Goal: Use online tool/utility: Use online tool/utility

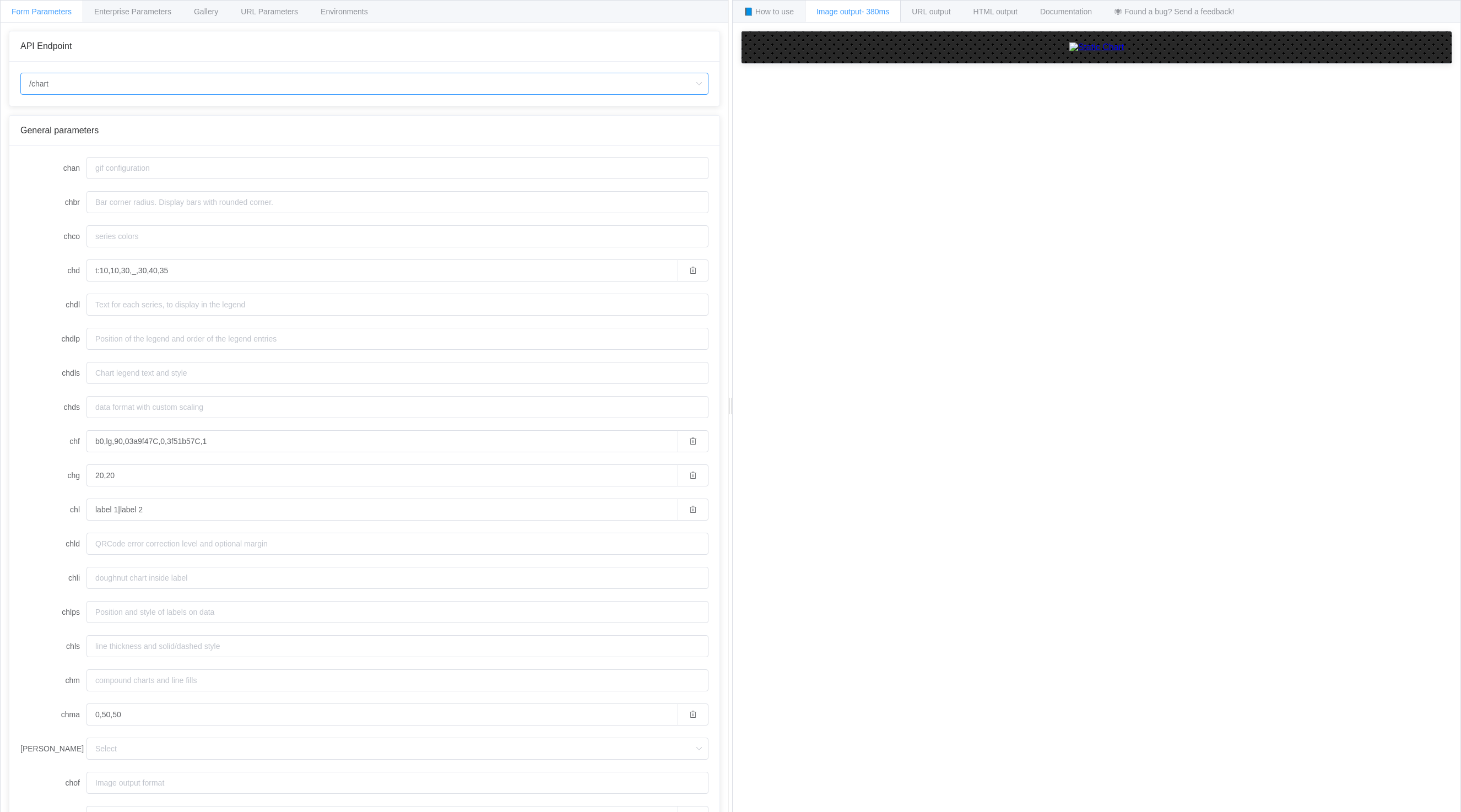
click at [74, 81] on input "/chart" at bounding box center [364, 83] width 688 height 22
click at [103, 135] on li "/chart.js/2.8.0" at bounding box center [364, 133] width 687 height 19
type input "/chart.js/2.8.0"
type input "white"
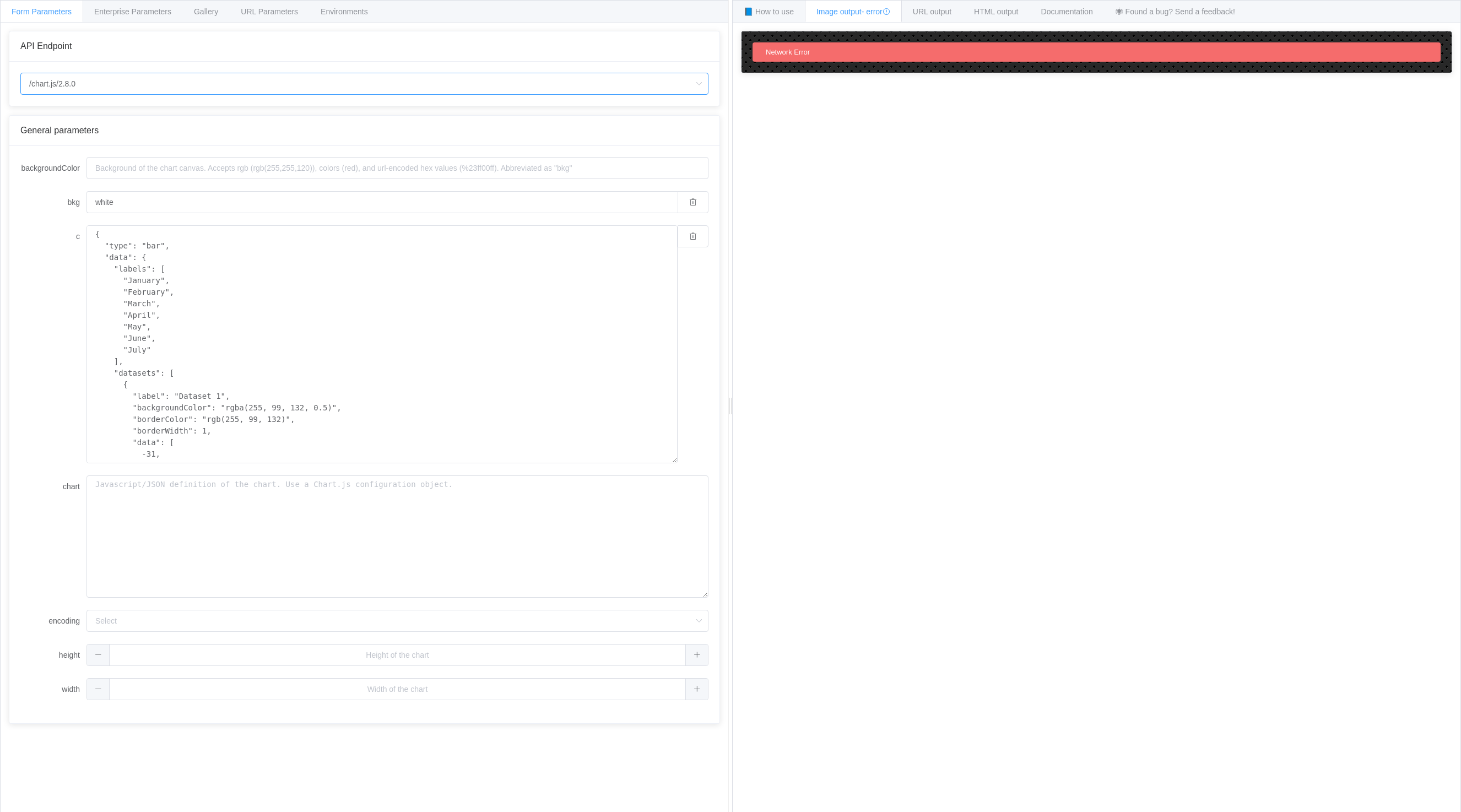
click at [110, 79] on input "/chart.js/2.8.0" at bounding box center [364, 83] width 688 height 22
click at [91, 113] on li "/chart" at bounding box center [369, 115] width 695 height 19
type input "/chart"
type input "20"
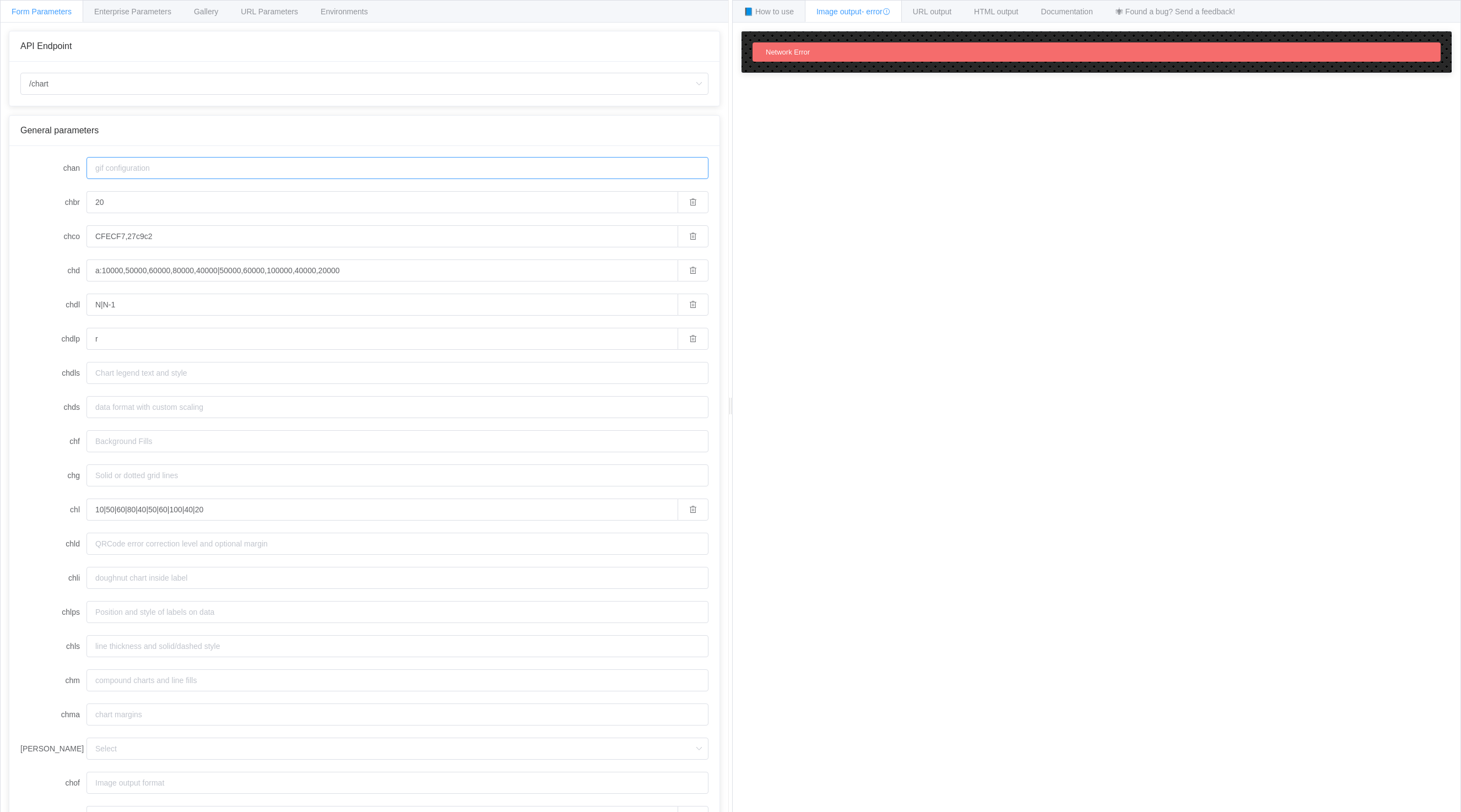
click at [121, 170] on input "chan" at bounding box center [398, 168] width 622 height 22
click at [219, 10] on div "Gallery" at bounding box center [206, 11] width 48 height 22
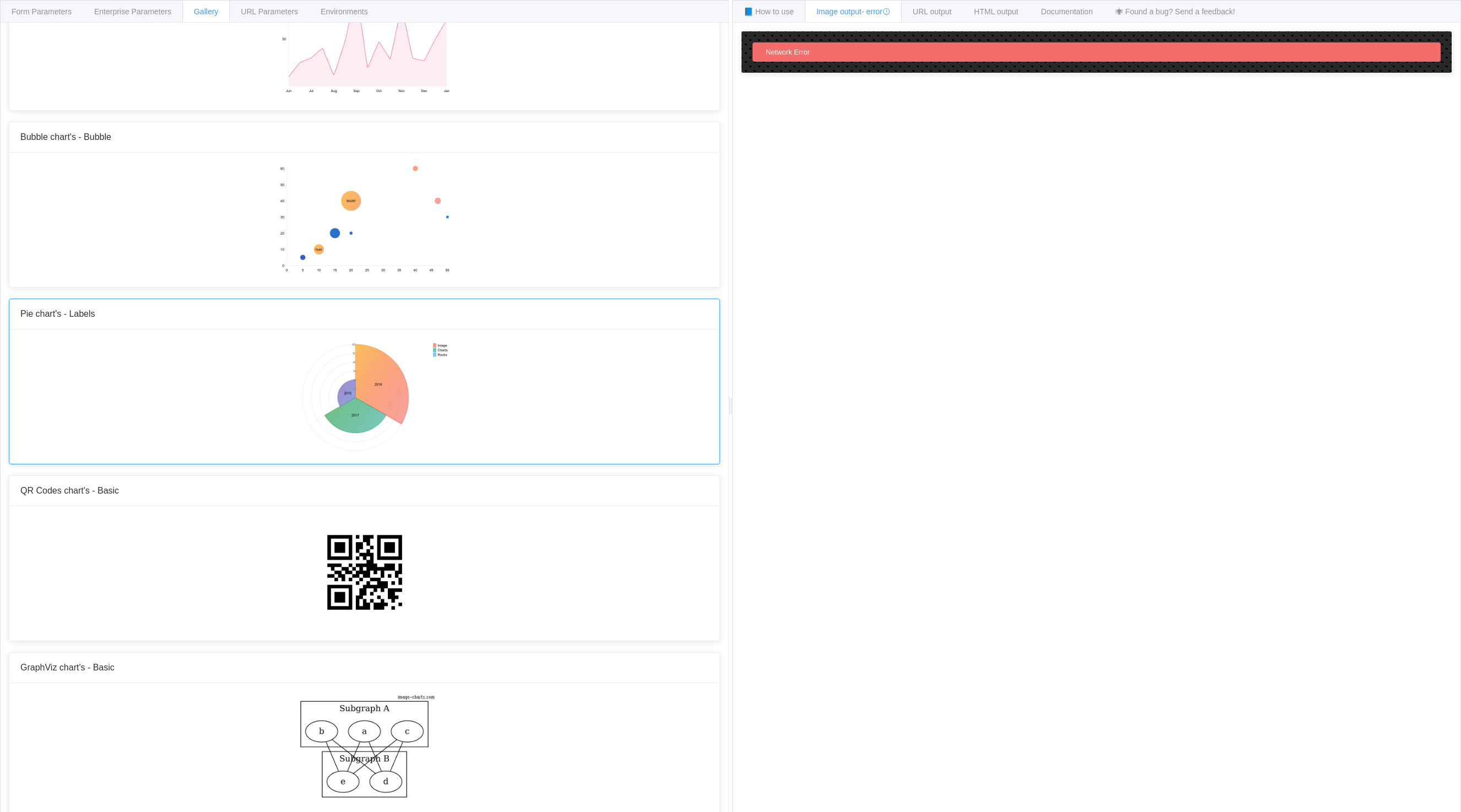
scroll to position [1291, 0]
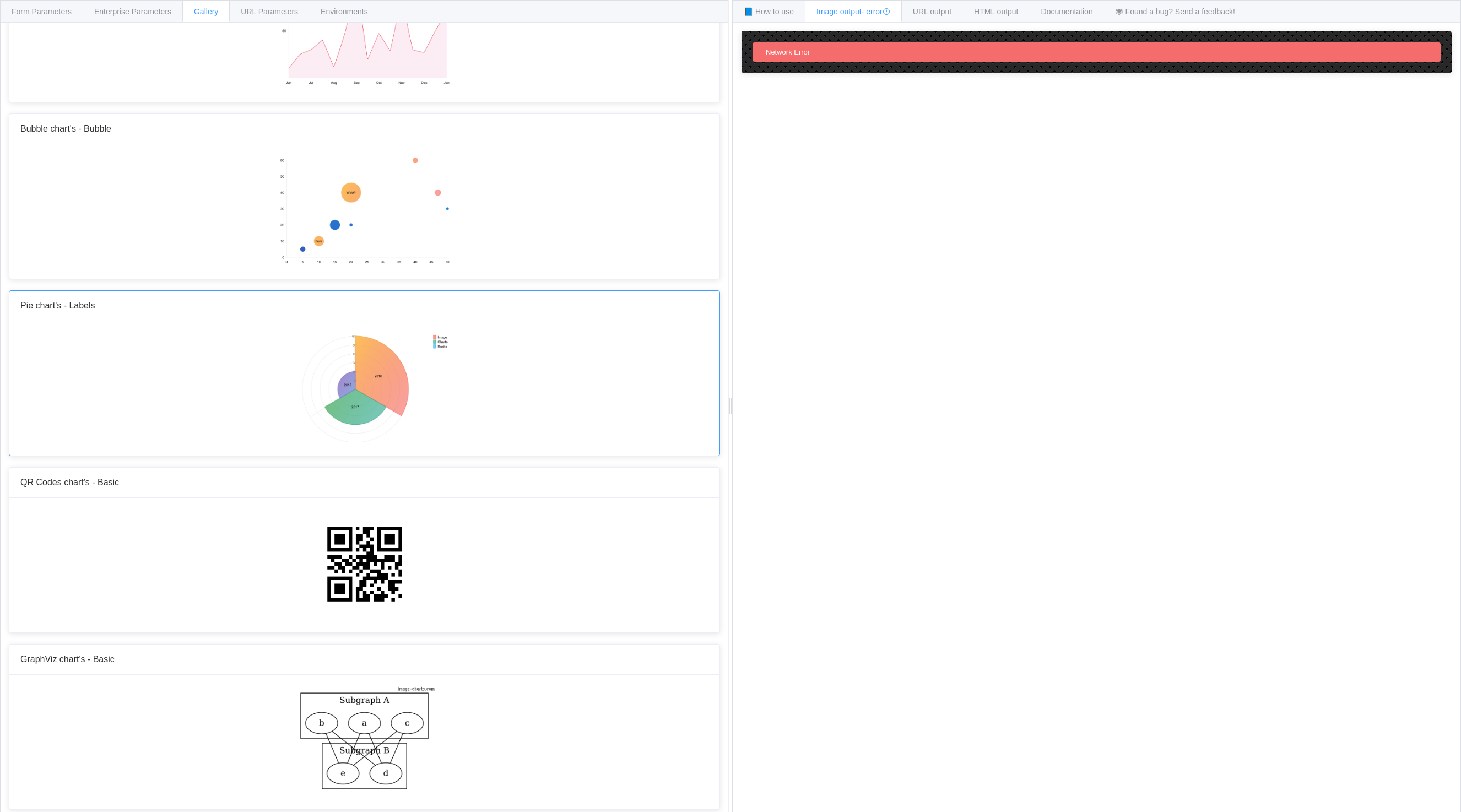
click at [358, 359] on img at bounding box center [364, 387] width 171 height 110
click at [770, 15] on span "📘 How to use" at bounding box center [768, 12] width 50 height 9
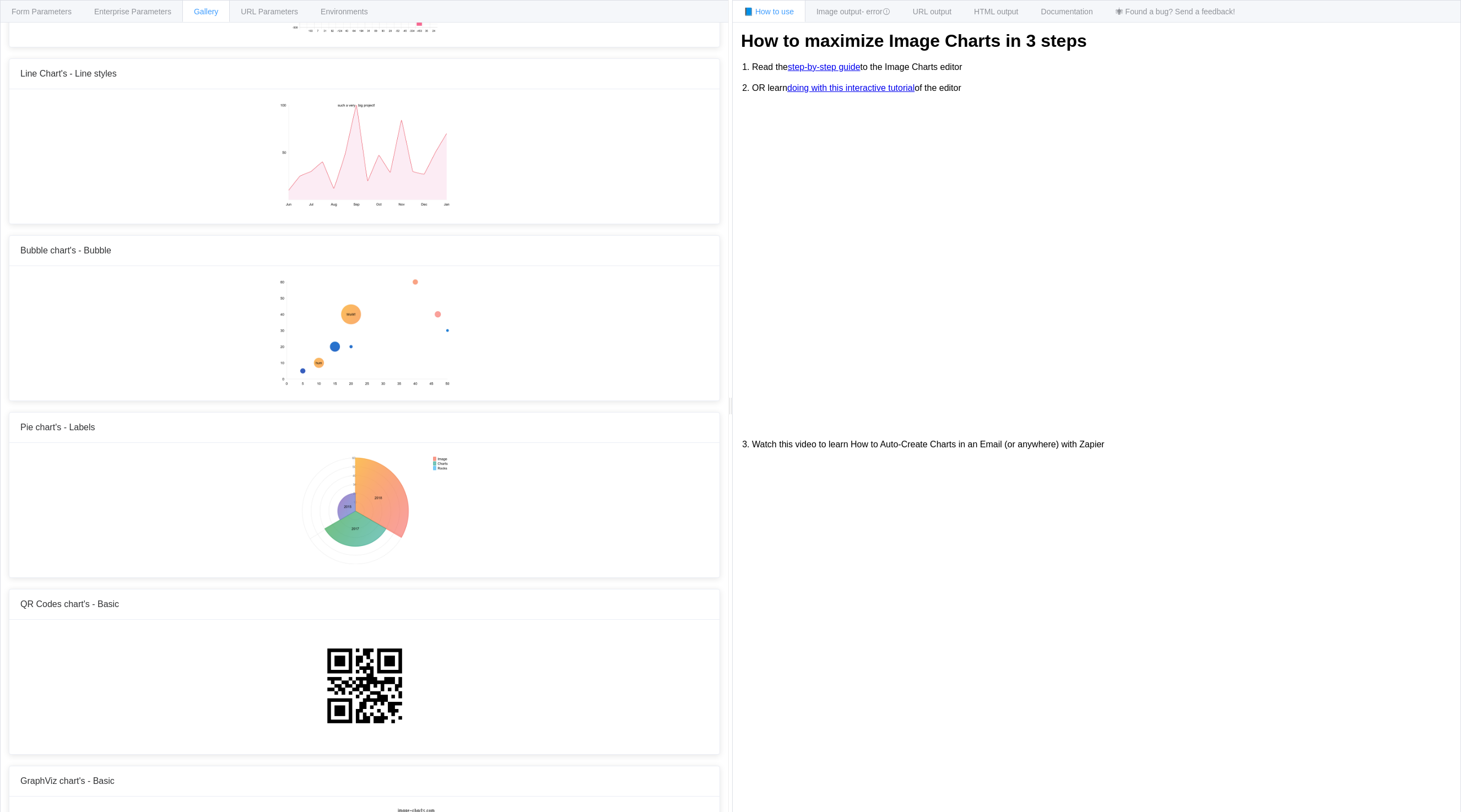
scroll to position [1070, 0]
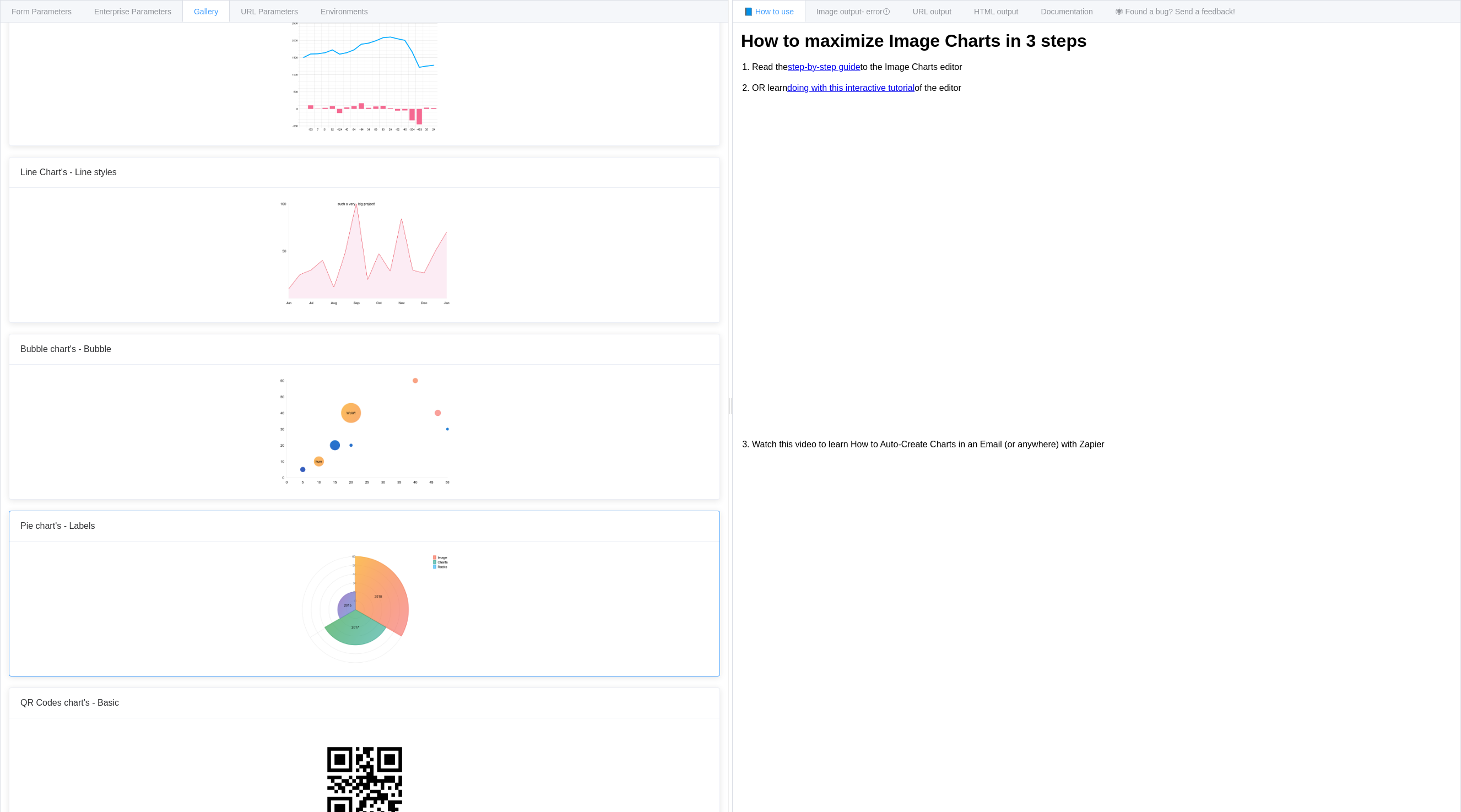
click at [326, 605] on img at bounding box center [364, 607] width 171 height 110
click at [341, 591] on img at bounding box center [364, 607] width 171 height 110
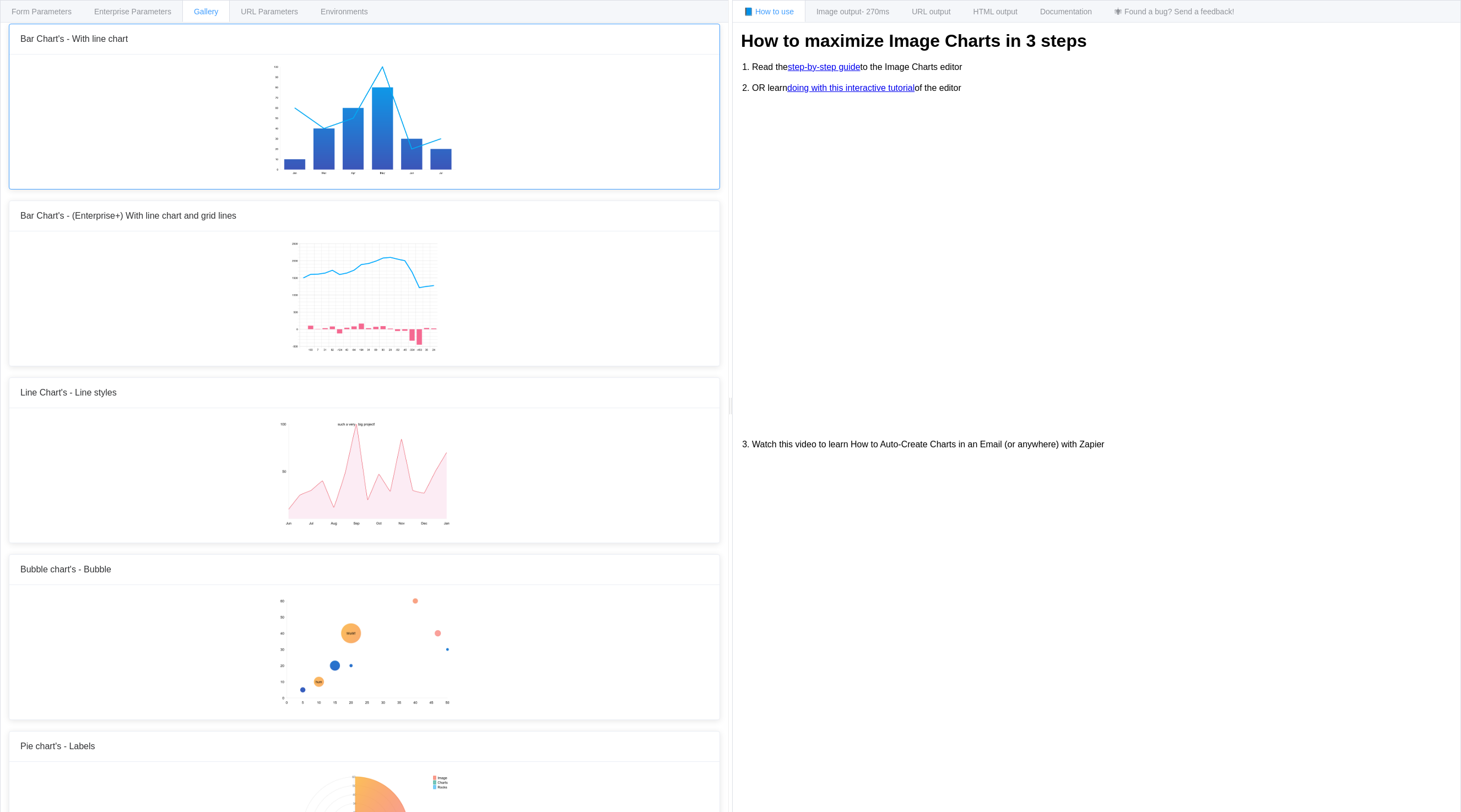
scroll to position [574, 0]
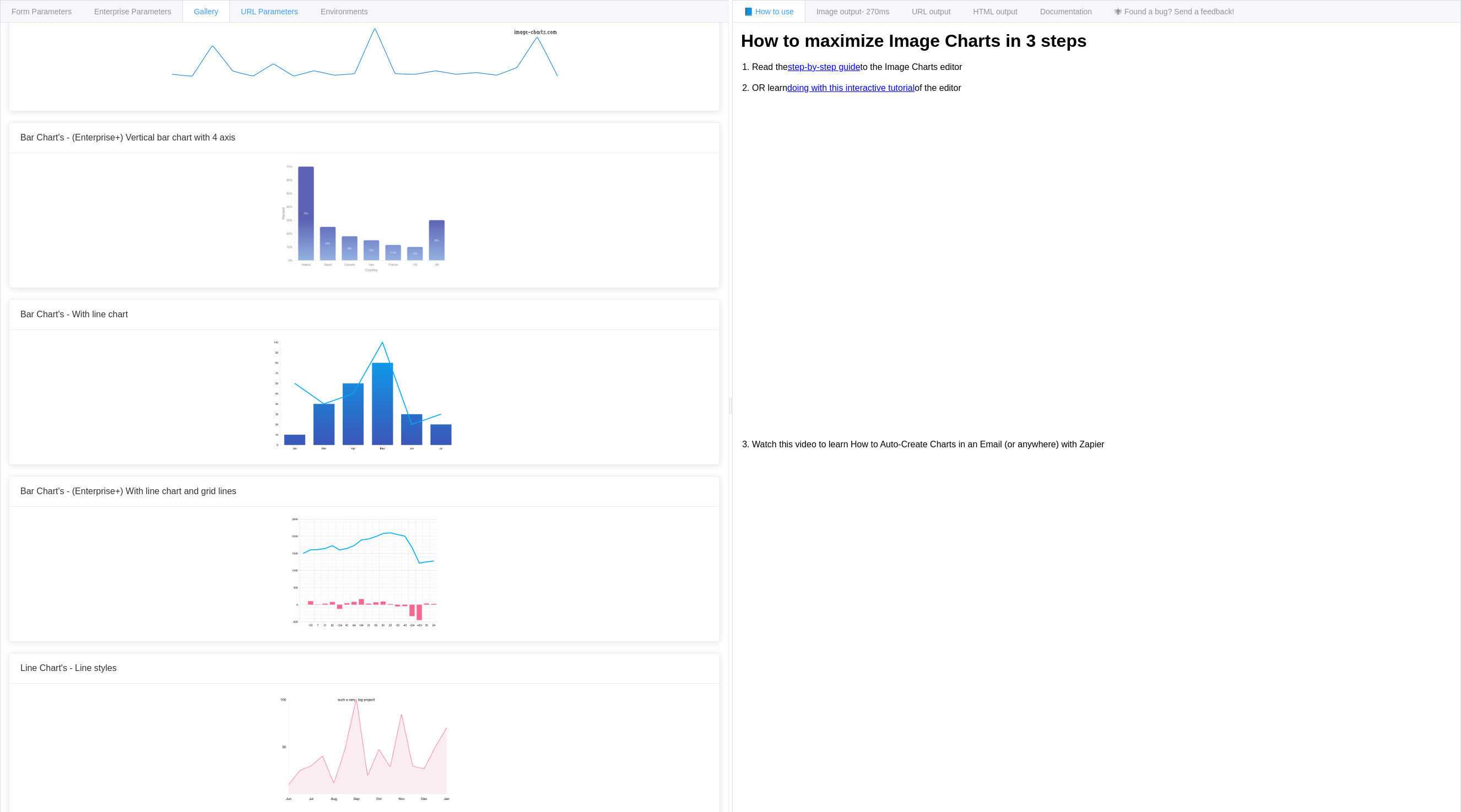
click at [275, 14] on span "URL Parameters" at bounding box center [269, 12] width 57 height 9
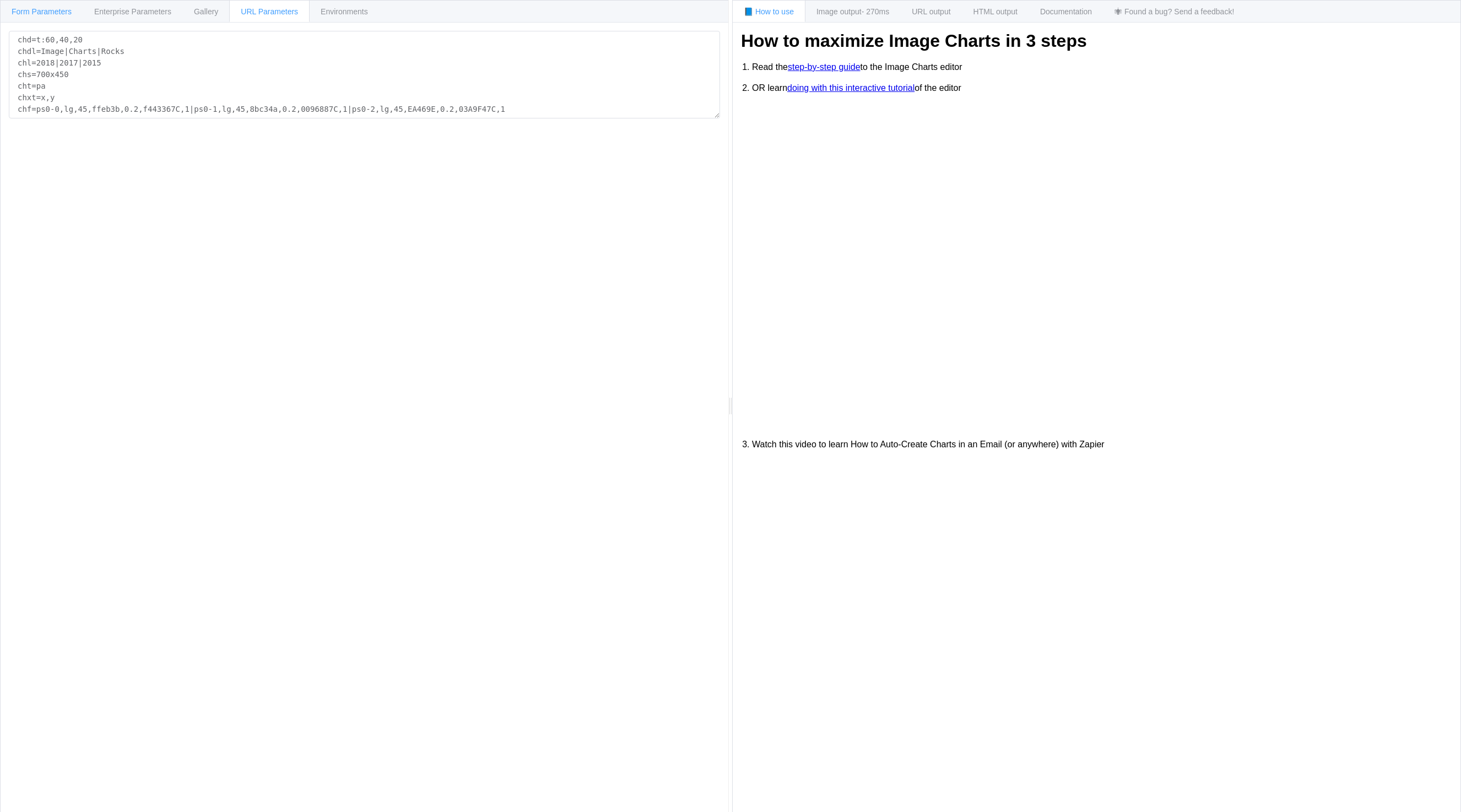
click at [33, 16] on div "Form Parameters" at bounding box center [41, 11] width 83 height 22
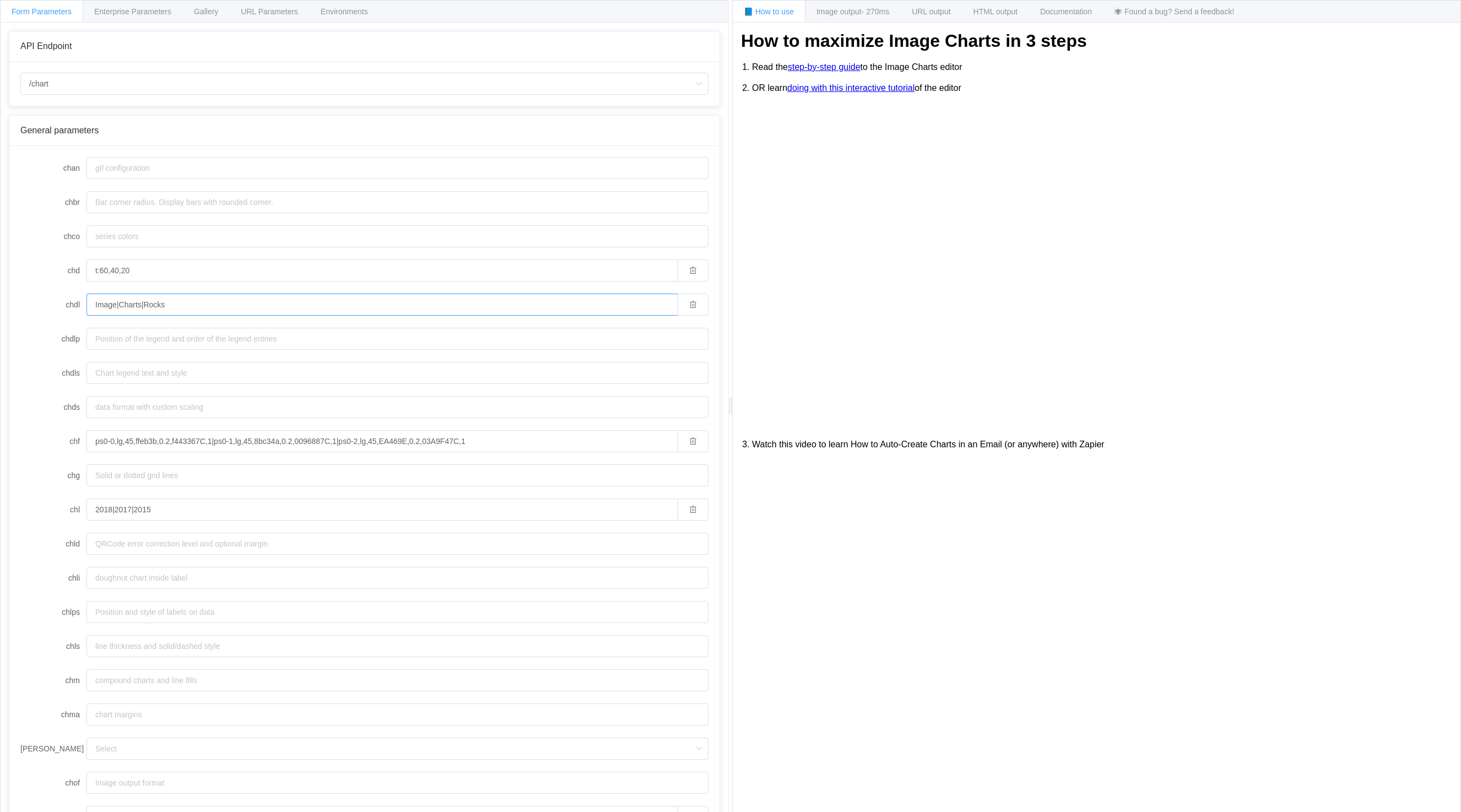
click at [497, 302] on input "Image|Charts|Rocks" at bounding box center [382, 304] width 591 height 22
click at [854, 15] on span "Image output - 270ms" at bounding box center [853, 12] width 73 height 9
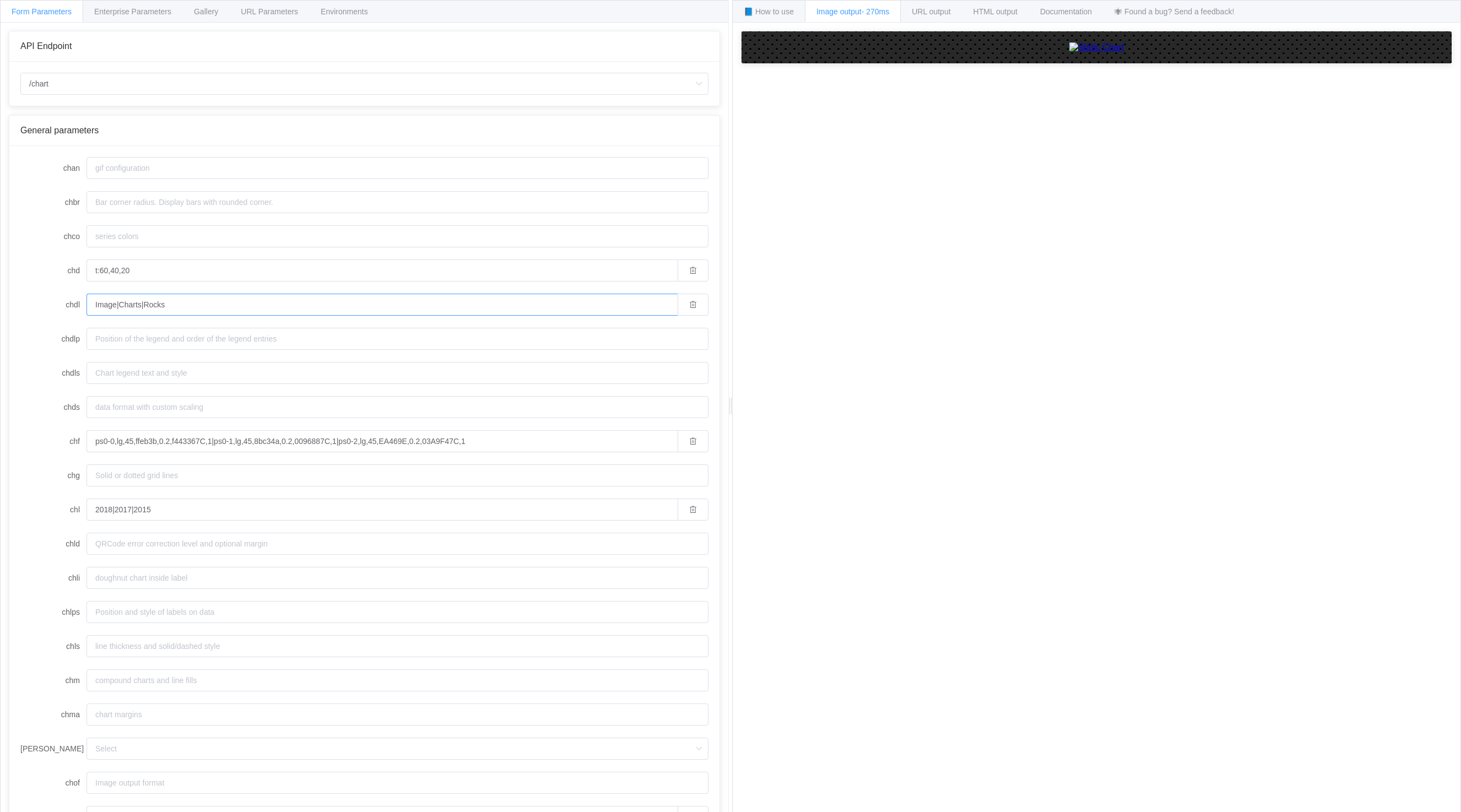
drag, startPoint x: 96, startPoint y: 305, endPoint x: 229, endPoint y: 284, distance: 134.6
click at [229, 284] on form "chan chbr chco chd t:60,40,20 chdl Image|Charts|Rocks chdlp chdls chds chf ps0-…" at bounding box center [364, 646] width 688 height 978
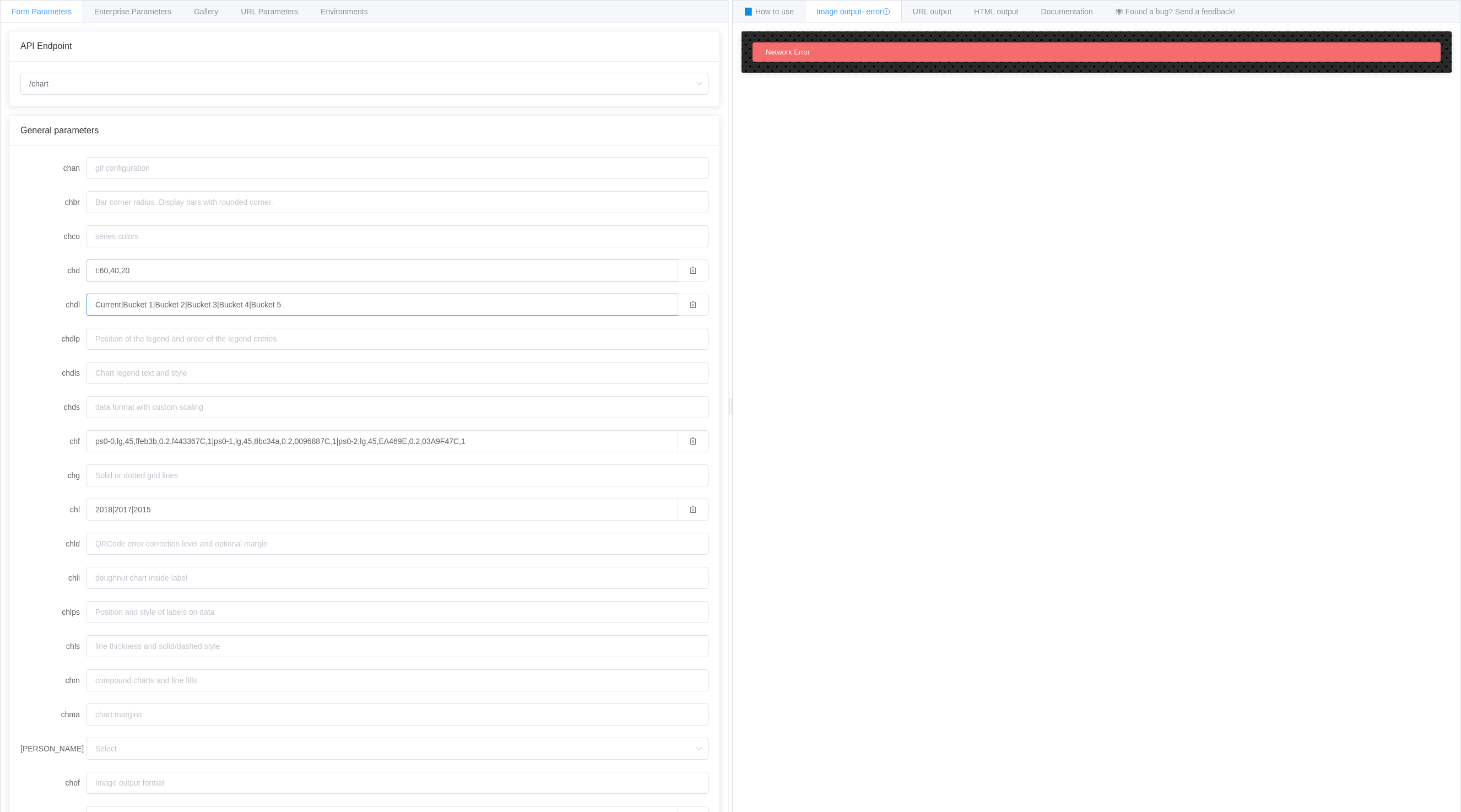
type input "Current|Bucket 1|Bucket 2|Bucket 3|Bucket 4|Bucket 5"
drag, startPoint x: 186, startPoint y: 274, endPoint x: 99, endPoint y: 272, distance: 87.0
click at [99, 272] on input "t:60,40,20" at bounding box center [382, 270] width 591 height 22
click at [149, 274] on input "t:60,40,20" at bounding box center [382, 270] width 591 height 22
paste input "60,40,20"
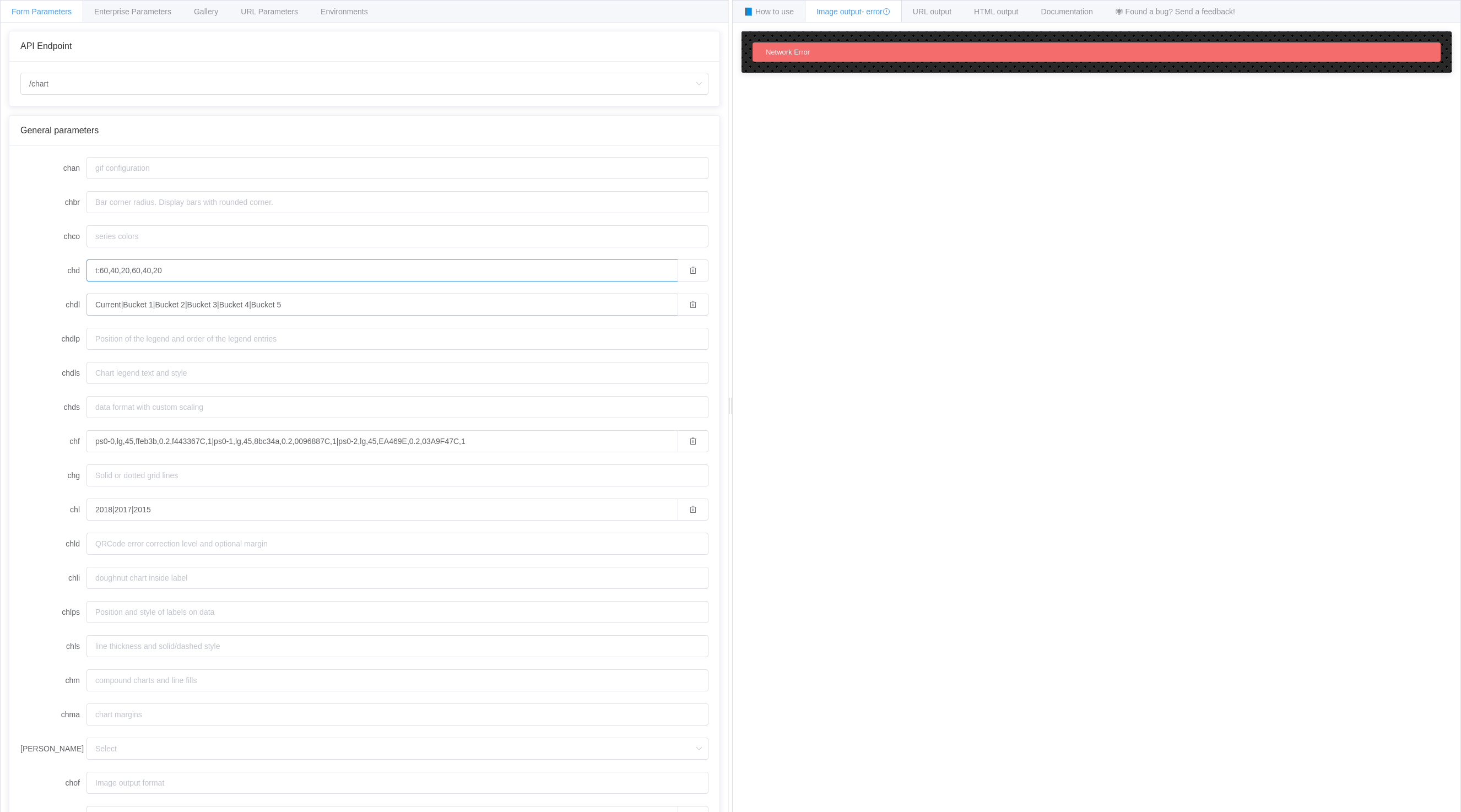
type input "t:60,40,20,60,40,20"
click at [316, 302] on input "Current|Bucket 1|Bucket 2|Bucket 3|Bucket 4|Bucket 5" at bounding box center [382, 304] width 591 height 22
drag, startPoint x: 336, startPoint y: 442, endPoint x: 530, endPoint y: 441, distance: 194.0
click at [530, 441] on input "ps0-0,lg,45,ffeb3b,0.2,f443367C,1|ps0-1,lg,45,8bc34a,0.2,0096887C,1|ps0-2,lg,45…" at bounding box center [382, 441] width 591 height 22
click at [456, 440] on input "ps0-0,lg,45,ffeb3b,0.2,f443367C,1|ps0-1,lg,45,8bc34a,0.2,0096887C,1|ps0-2,lg,45…" at bounding box center [382, 441] width 591 height 22
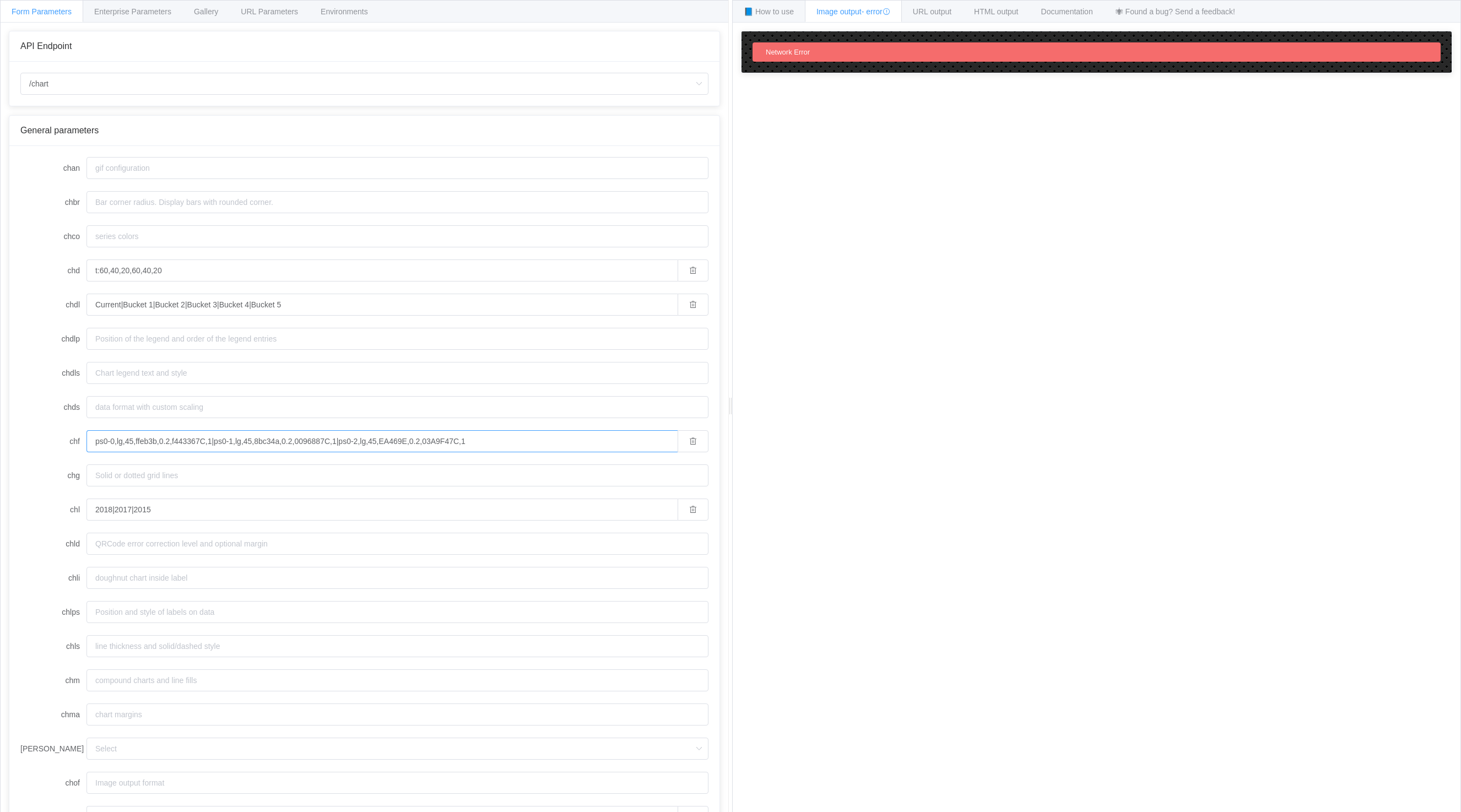
click at [492, 442] on input "ps0-0,lg,45,ffeb3b,0.2,f443367C,1|ps0-1,lg,45,8bc34a,0.2,0096887C,1|ps0-2,lg,45…" at bounding box center [382, 441] width 591 height 22
paste input "|ps0-2,lg,45,EA469E,0.2,03A9F47C,1"
type input "ps0-0,lg,45,ffeb3b,0.2,f443367C,1|ps0-1,lg,45,8bc34a,0.2,0096887C,1|ps0-2,lg,45…"
drag, startPoint x: 163, startPoint y: 518, endPoint x: 140, endPoint y: 509, distance: 24.7
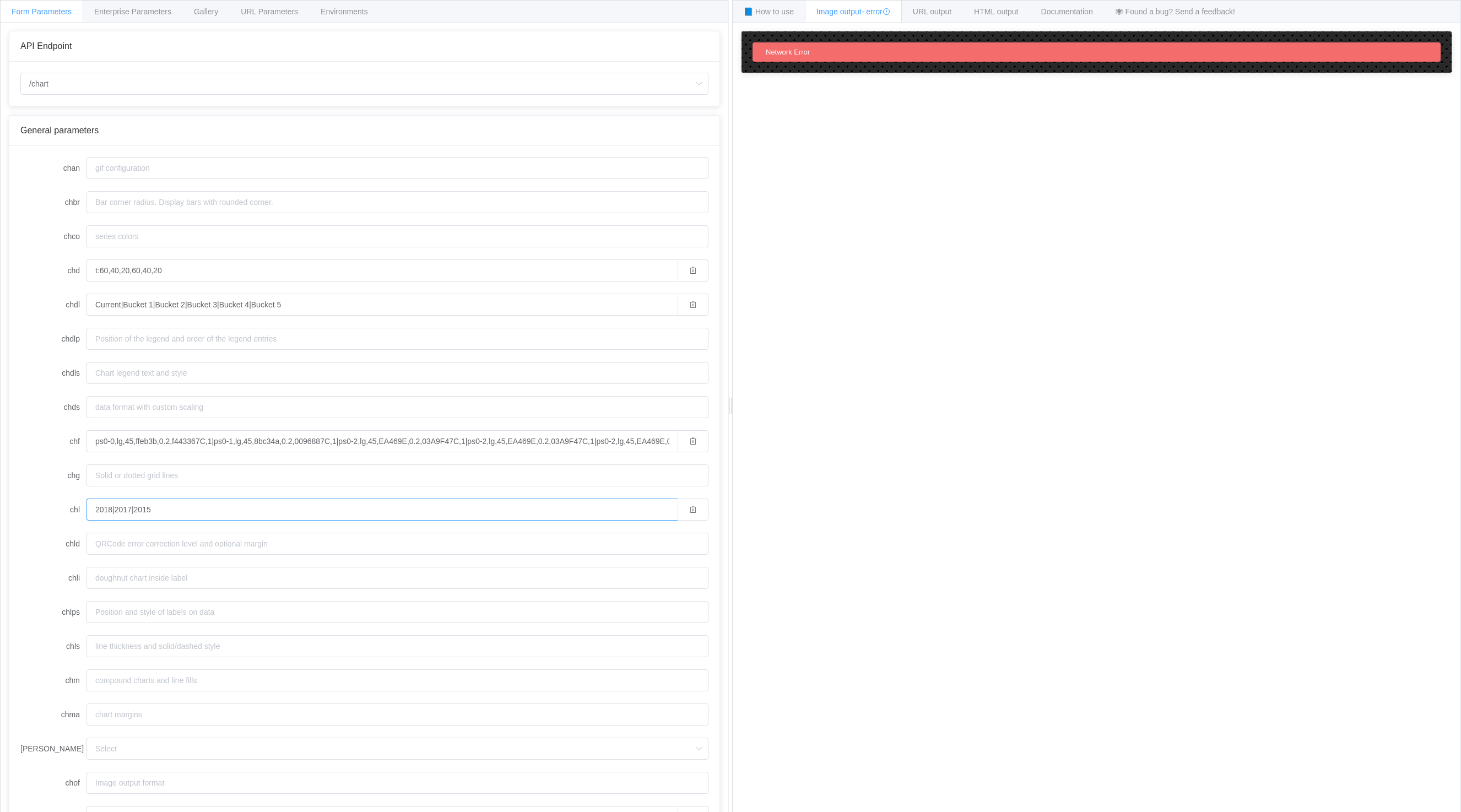
click at [130, 512] on input "2018|2017|2015" at bounding box center [382, 509] width 591 height 22
click at [181, 508] on input "2018|2017|2015" at bounding box center [382, 509] width 591 height 22
paste input "|2015"
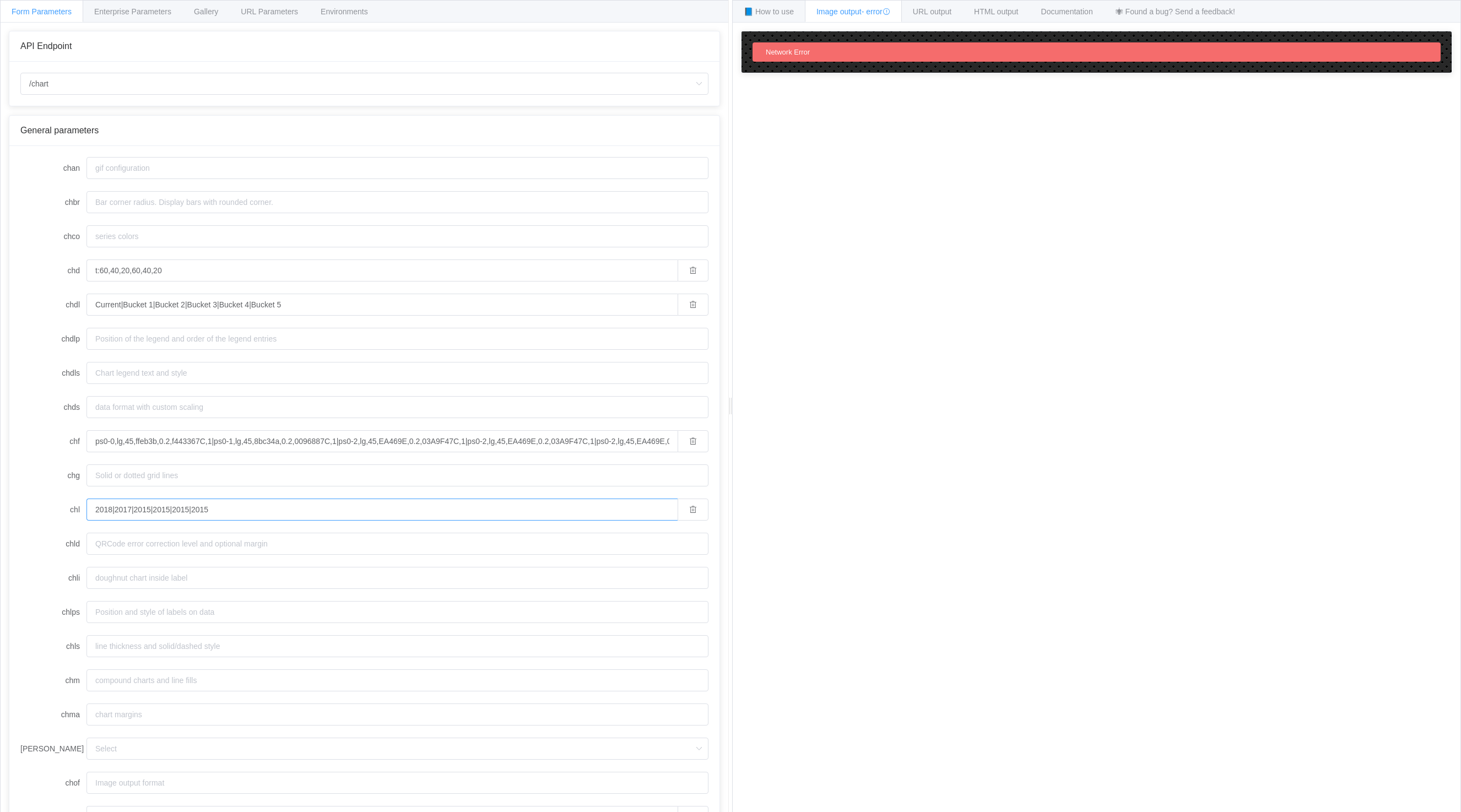
type input "2018|2017|2015|2015|2015|2015"
click at [860, 87] on div "How to maximize Image Charts in 3 steps Read the step-by-[PERSON_NAME] to the I…" at bounding box center [1096, 426] width 728 height 806
click at [854, 46] on div "Network Error" at bounding box center [1096, 52] width 688 height 19
click at [890, 9] on icon at bounding box center [886, 12] width 8 height 8
click at [100, 269] on input "t:60,40,20,60,40,20" at bounding box center [382, 270] width 591 height 22
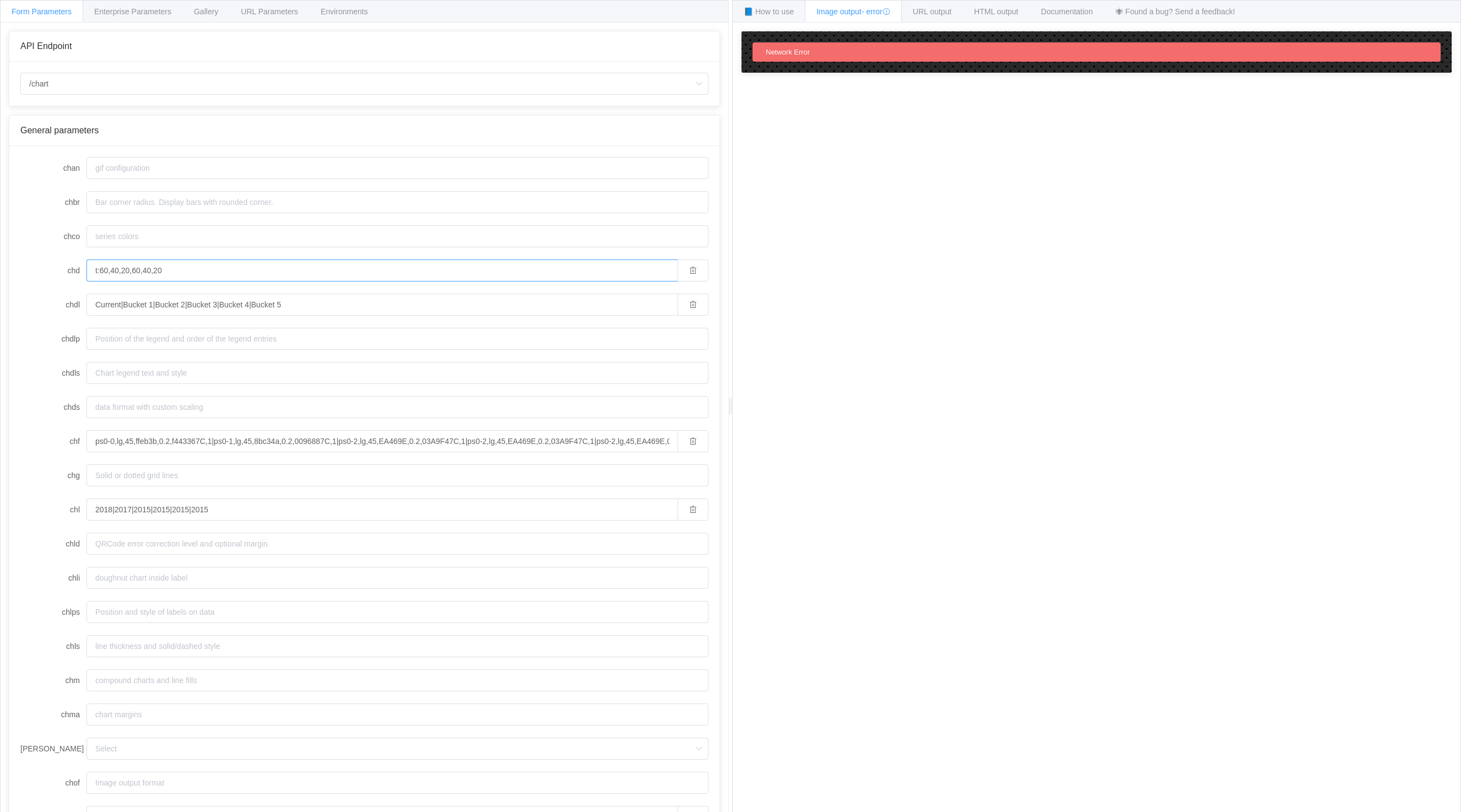
click at [100, 269] on input "t:60,40,20,60,40,20" at bounding box center [382, 270] width 591 height 22
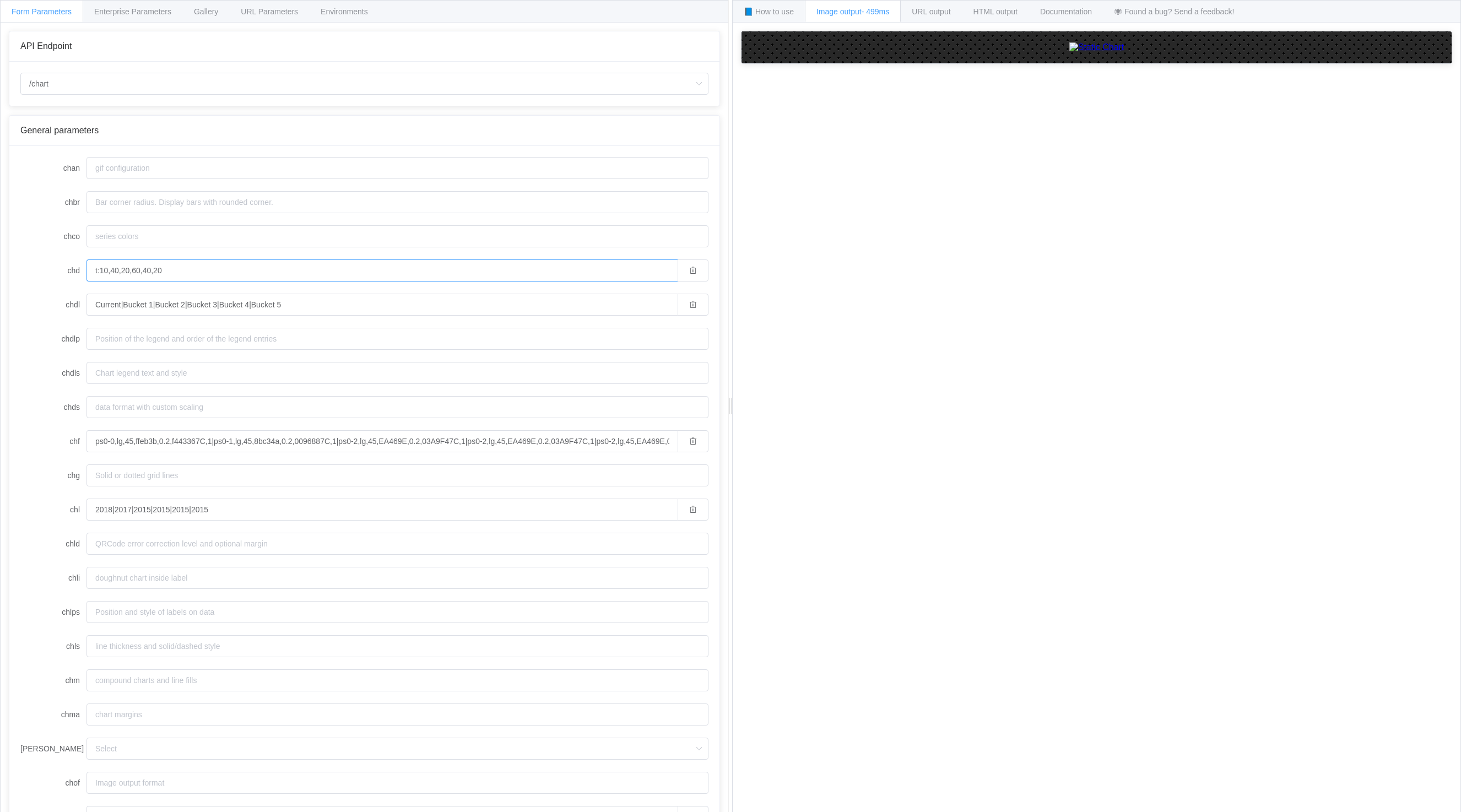
drag, startPoint x: 142, startPoint y: 273, endPoint x: 149, endPoint y: 270, distance: 7.6
click at [149, 270] on input "t:10,40,20,60,40,20" at bounding box center [382, 270] width 591 height 22
click at [102, 271] on input "t:10,40,20,60,40,20" at bounding box center [382, 270] width 591 height 22
drag, startPoint x: 106, startPoint y: 271, endPoint x: 99, endPoint y: 275, distance: 8.1
click at [99, 275] on input "t:50,40,20,60,40,20" at bounding box center [382, 270] width 591 height 22
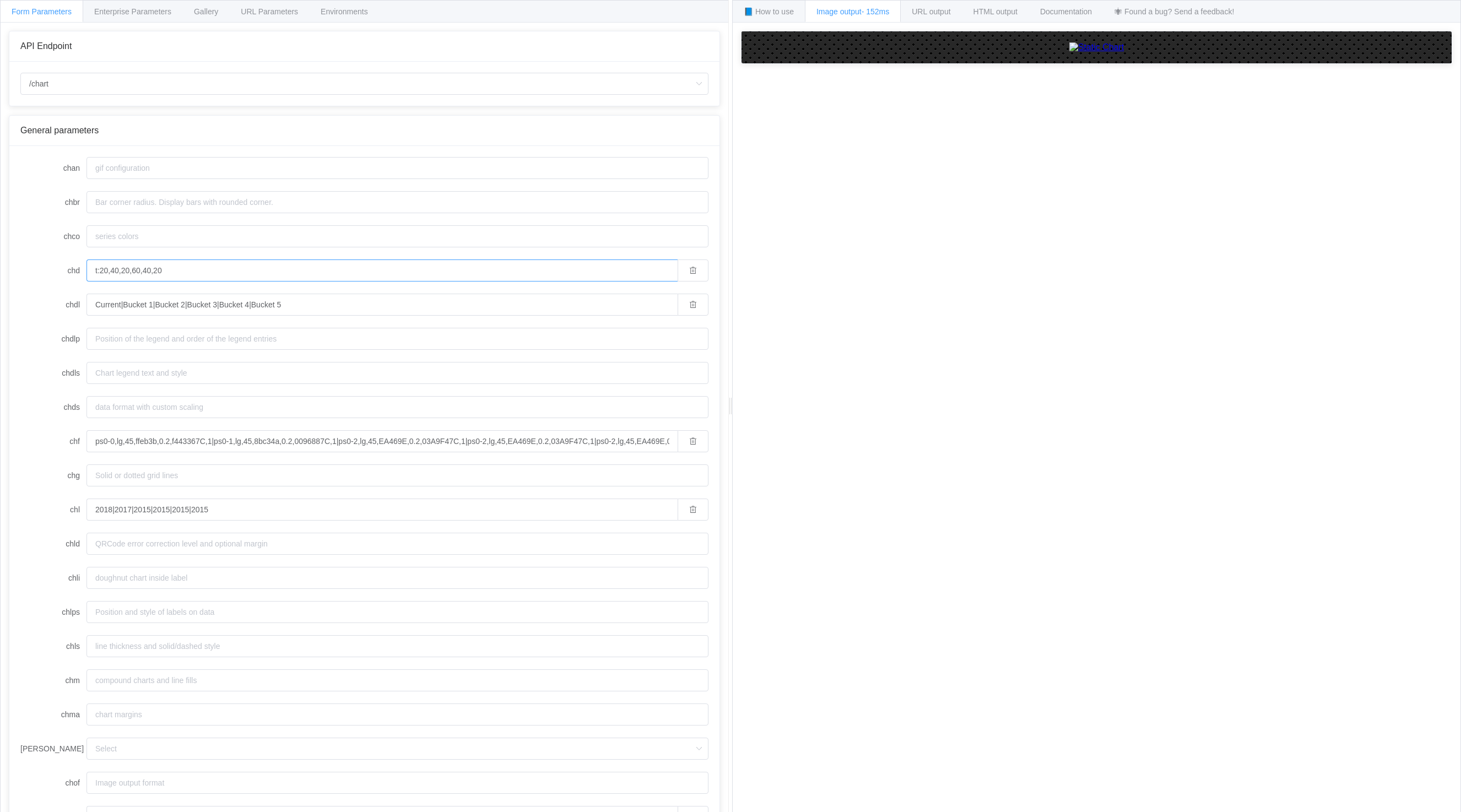
drag, startPoint x: 107, startPoint y: 270, endPoint x: 102, endPoint y: 269, distance: 5.1
click at [102, 269] on input "t:20,40,20,60,40,20" at bounding box center [382, 270] width 591 height 22
drag, startPoint x: 110, startPoint y: 270, endPoint x: 119, endPoint y: 270, distance: 9.0
click at [119, 270] on input "t:15,40,20,60,40,20" at bounding box center [382, 270] width 591 height 22
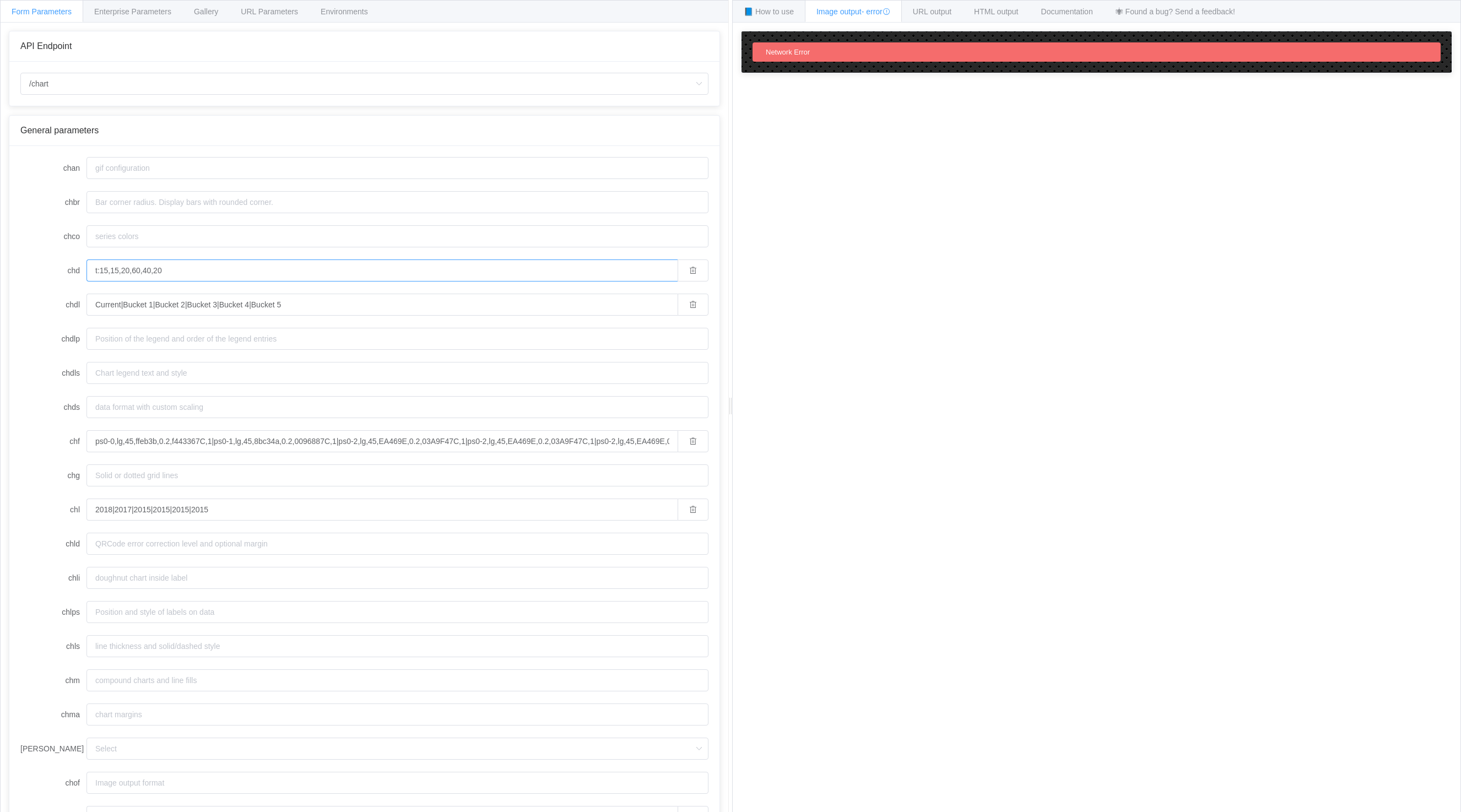
drag, startPoint x: 120, startPoint y: 273, endPoint x: 129, endPoint y: 269, distance: 9.8
click at [129, 269] on input "t:15,15,20,60,40,20" at bounding box center [382, 270] width 591 height 22
drag, startPoint x: 132, startPoint y: 269, endPoint x: 140, endPoint y: 268, distance: 8.1
click at [140, 268] on input "t:15,15,15,60,40,20" at bounding box center [382, 270] width 591 height 22
drag, startPoint x: 142, startPoint y: 272, endPoint x: 151, endPoint y: 271, distance: 9.1
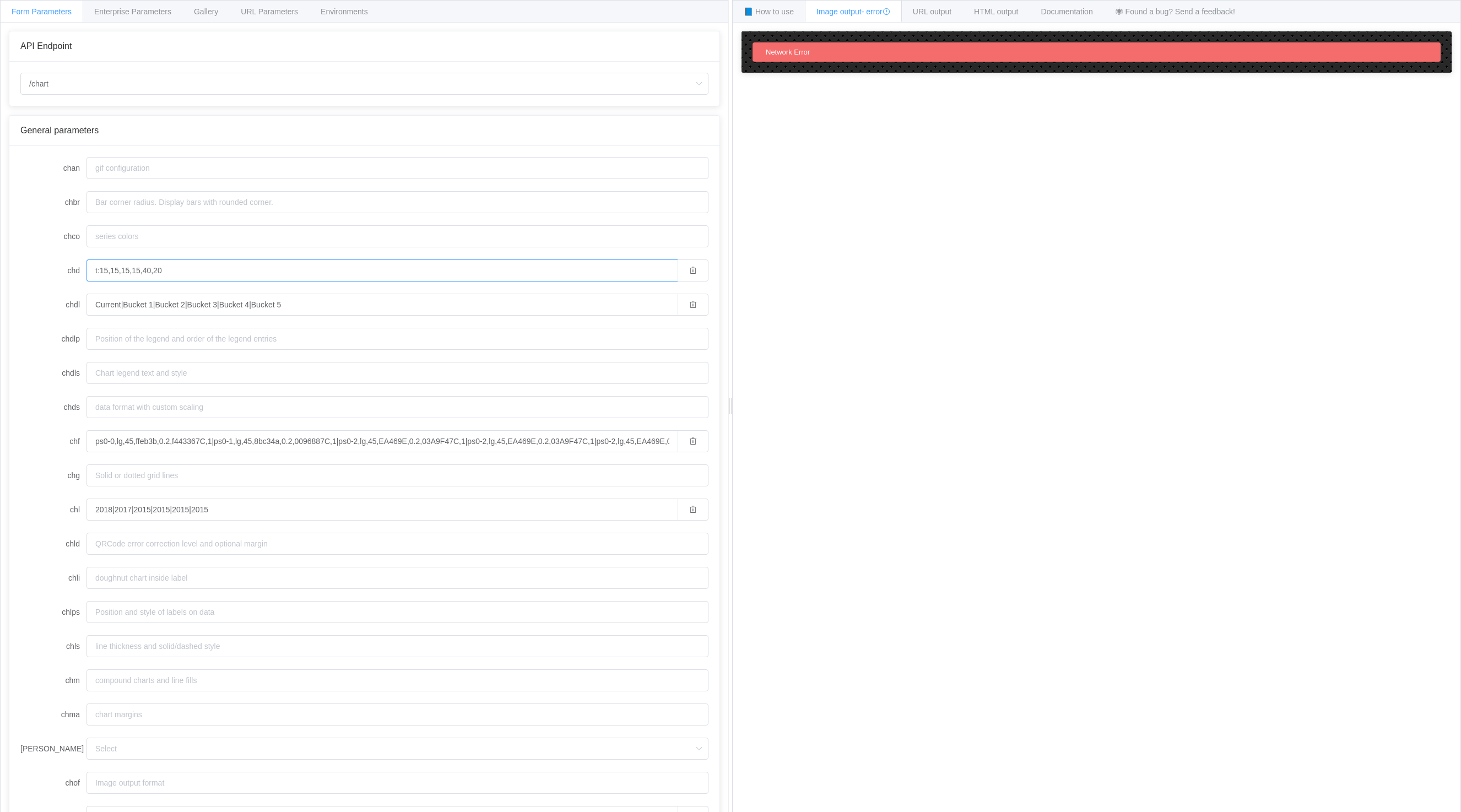
click at [151, 271] on input "t:15,15,15,15,40,20" at bounding box center [382, 270] width 591 height 22
drag, startPoint x: 153, startPoint y: 272, endPoint x: 167, endPoint y: 272, distance: 14.0
click at [167, 272] on input "t:15,15,15,15,15,20" at bounding box center [382, 270] width 591 height 22
drag, startPoint x: 176, startPoint y: 268, endPoint x: 155, endPoint y: 271, distance: 21.2
click at [155, 271] on input "t:15,15,15,15,15,15" at bounding box center [382, 270] width 591 height 22
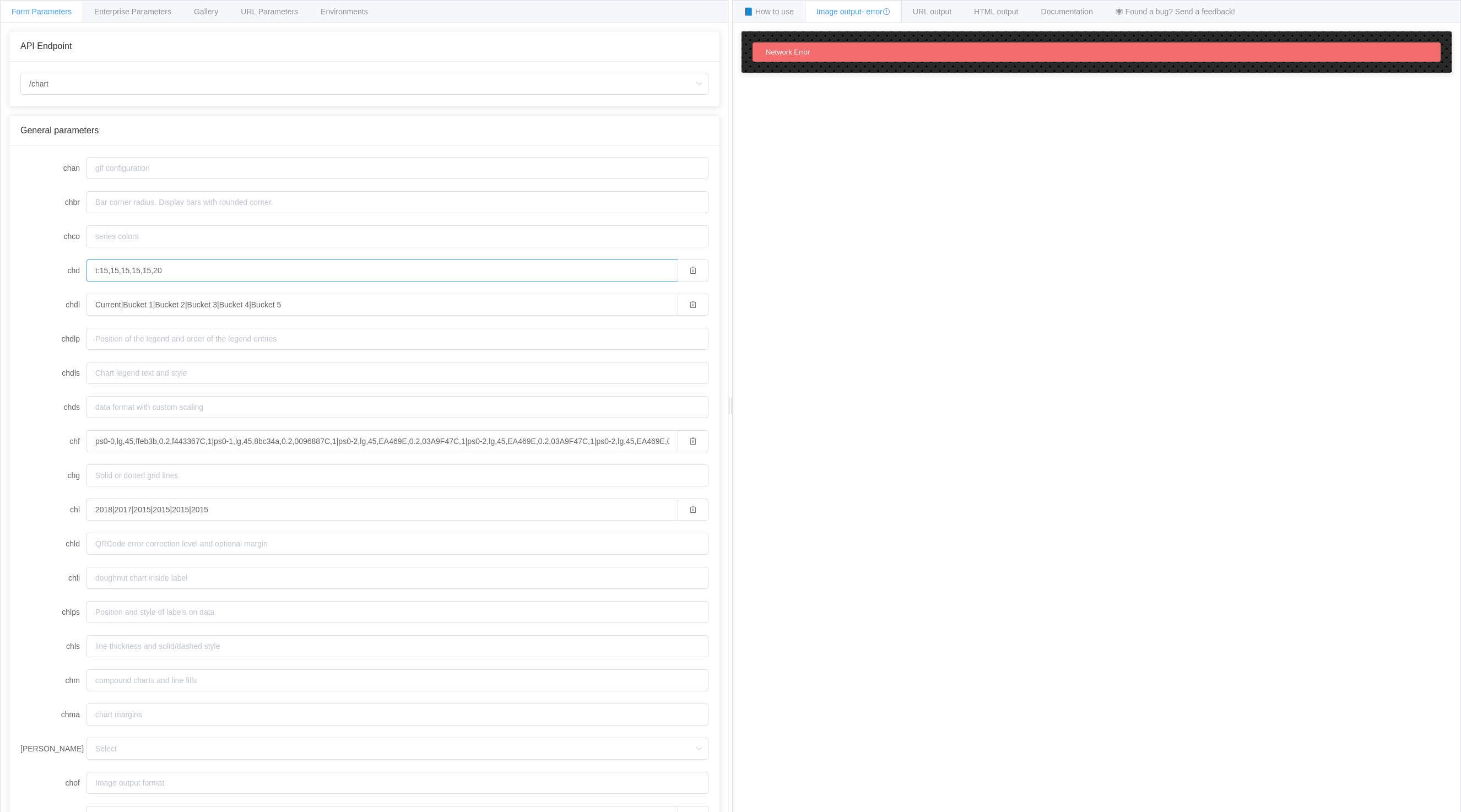
drag, startPoint x: 143, startPoint y: 269, endPoint x: 151, endPoint y: 267, distance: 8.2
click at [151, 267] on input "t:15,15,15,15,15,20" at bounding box center [382, 270] width 591 height 22
click at [222, 264] on input "t:15,15,15,15,200,20" at bounding box center [382, 270] width 591 height 22
click at [149, 272] on input "t:15,15,15,15,200,20" at bounding box center [382, 270] width 591 height 22
click at [105, 271] on input "t:15,15,15,15,20,20" at bounding box center [382, 270] width 591 height 22
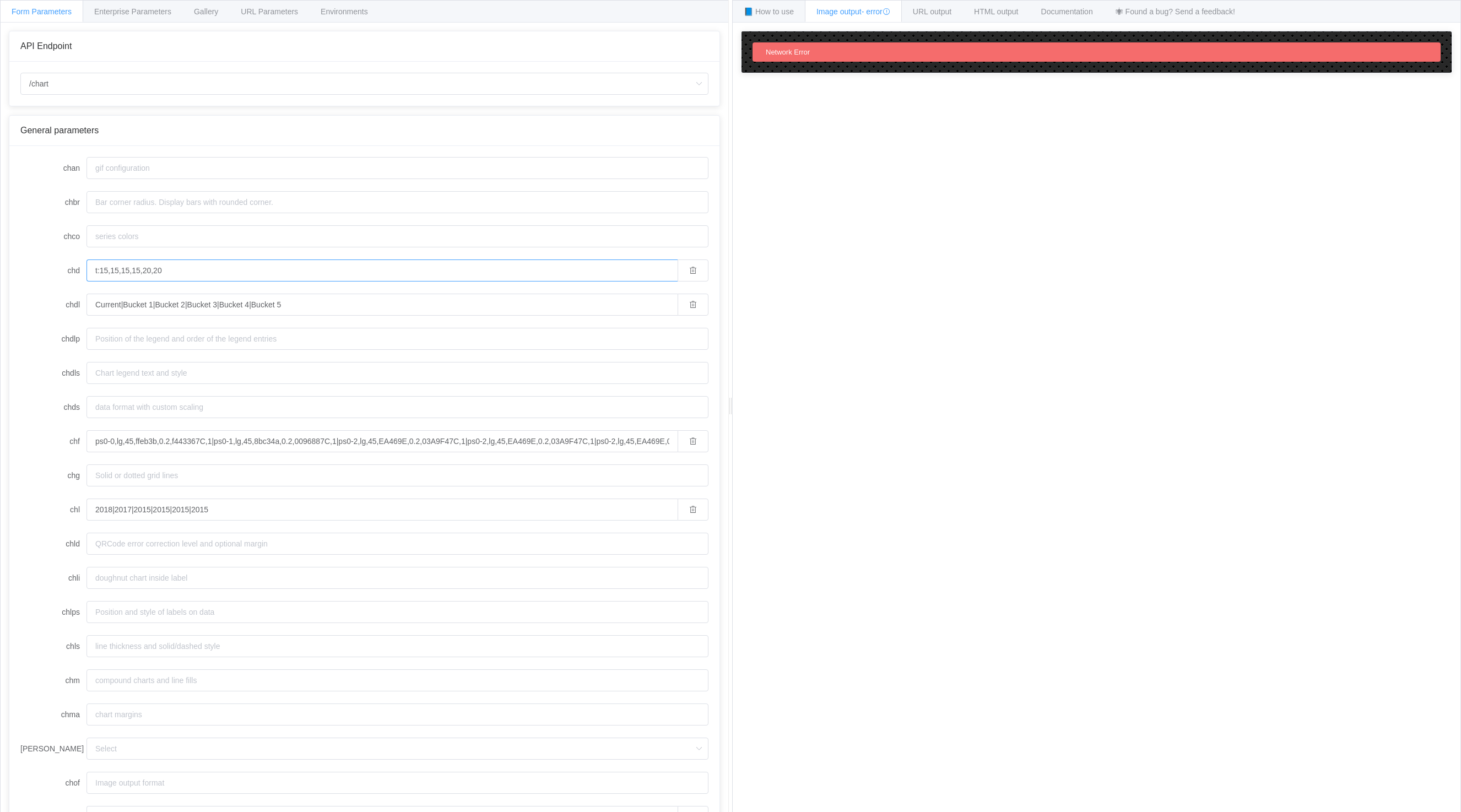
click at [105, 271] on input "t:15,15,15,15,20,20" at bounding box center [382, 270] width 591 height 22
click at [101, 268] on input "t:15,15,15,15,20,20" at bounding box center [382, 270] width 591 height 22
type input "t:10,10,10,10,10,50"
click at [343, 303] on input "Current|Bucket 1|Bucket 2|Bucket 3|Bucket 4|Bucket 5" at bounding box center [382, 304] width 591 height 22
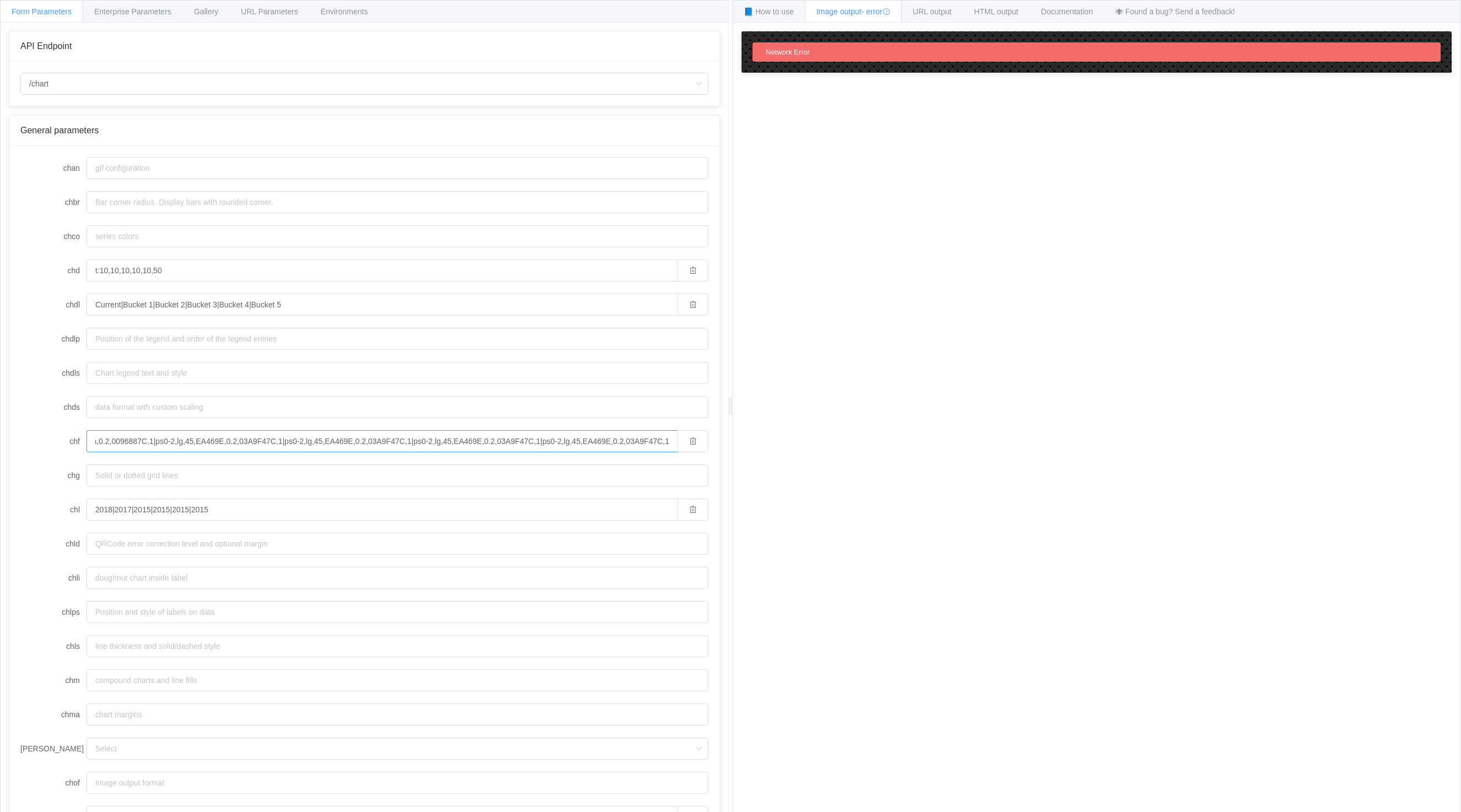
drag, startPoint x: 91, startPoint y: 439, endPoint x: 847, endPoint y: 426, distance: 756.1
click at [847, 426] on div "Form Parameters Enterprise Parameters Gallery URL Parameters Environments API E…" at bounding box center [730, 406] width 1461 height 812
click at [689, 441] on icon "button" at bounding box center [693, 441] width 8 height 8
click at [124, 509] on input "2018|2017|2015|2015|2015|2015" at bounding box center [382, 509] width 591 height 22
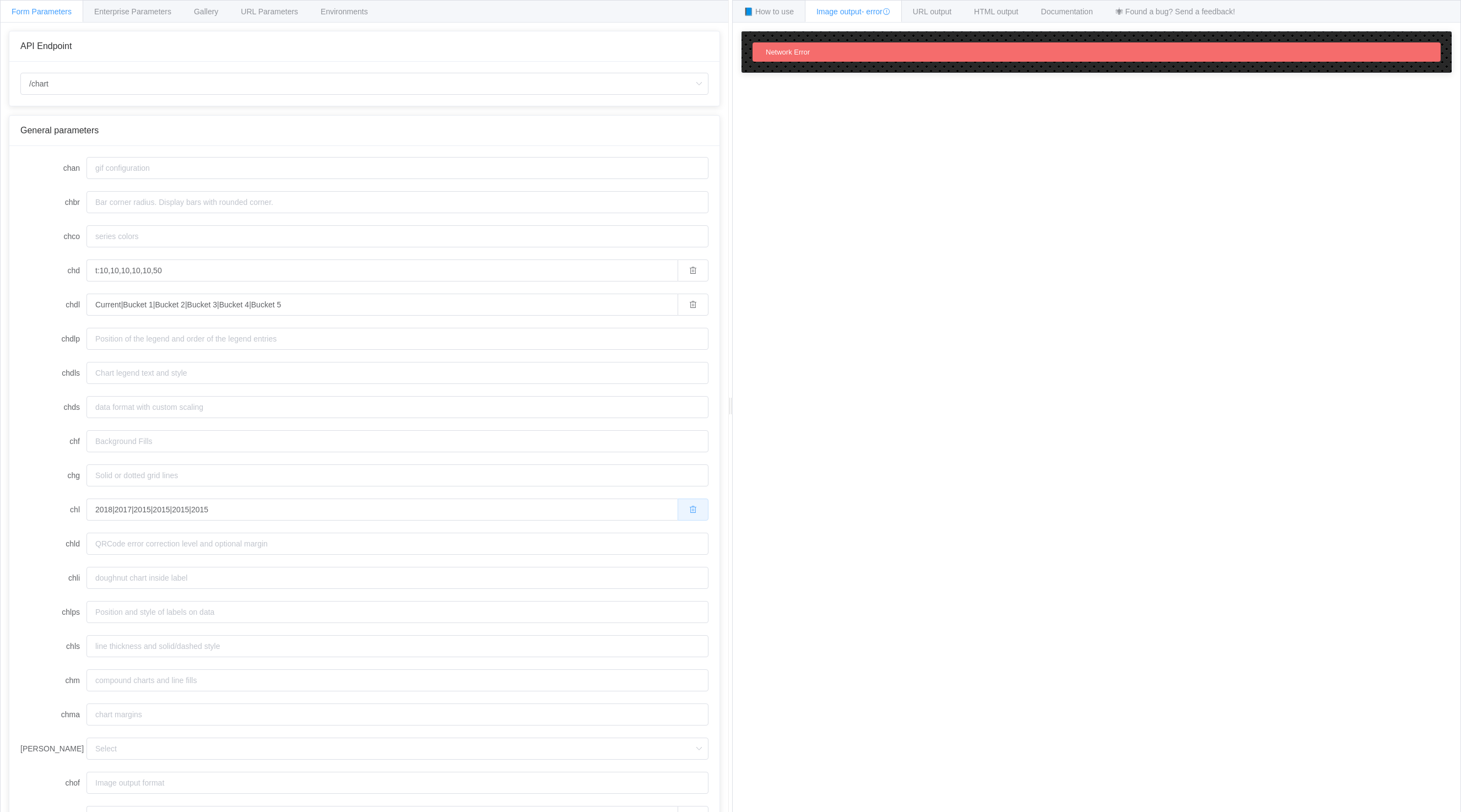
click at [693, 512] on button "button" at bounding box center [693, 509] width 31 height 22
click at [195, 451] on input "chf" at bounding box center [398, 441] width 622 height 22
click at [104, 506] on input "chl" at bounding box center [398, 509] width 622 height 22
click at [123, 508] on input "pa" at bounding box center [382, 513] width 591 height 22
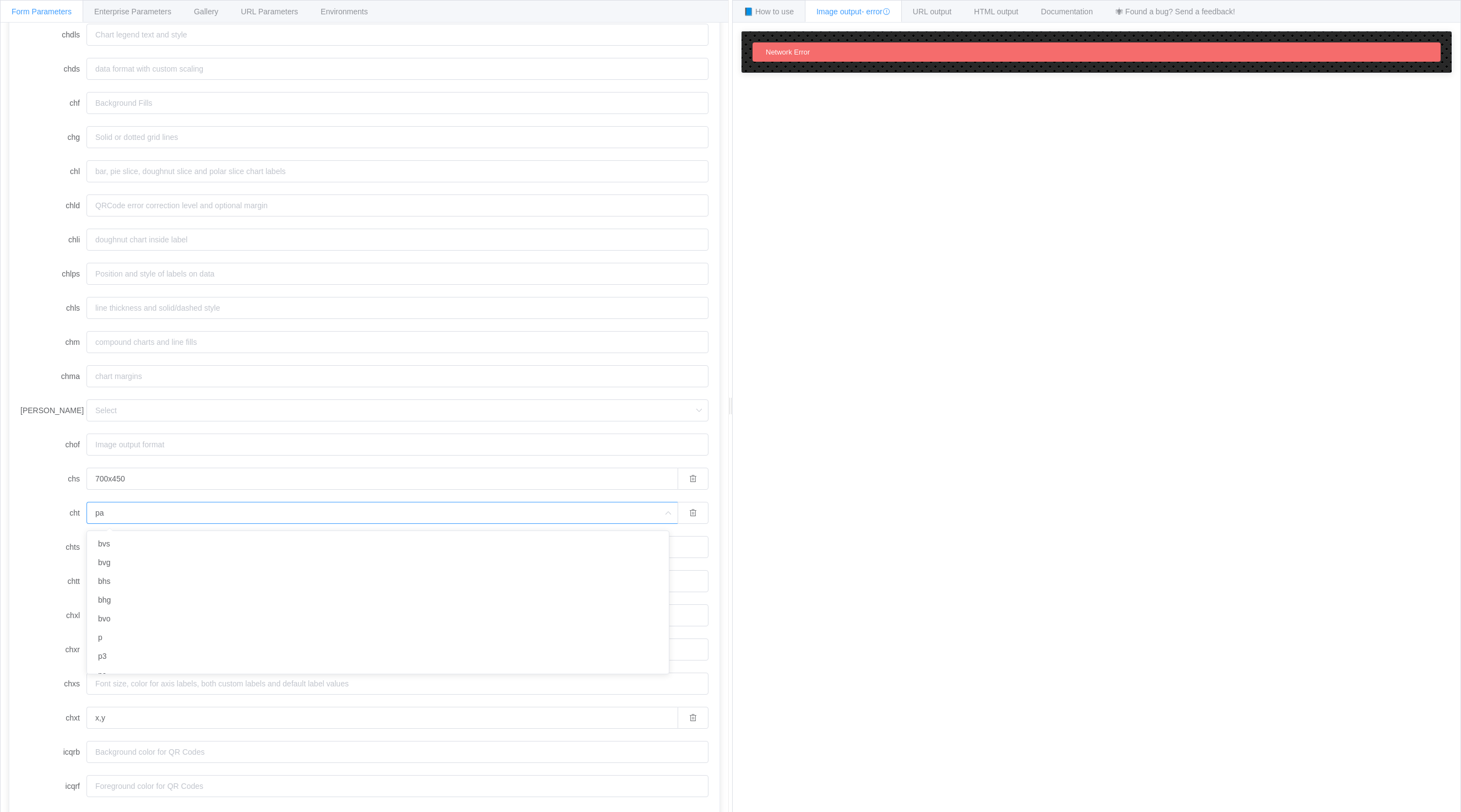
scroll to position [160, 0]
click at [136, 662] on li "pa" at bounding box center [382, 664] width 590 height 19
click at [689, 720] on icon "button" at bounding box center [693, 718] width 8 height 8
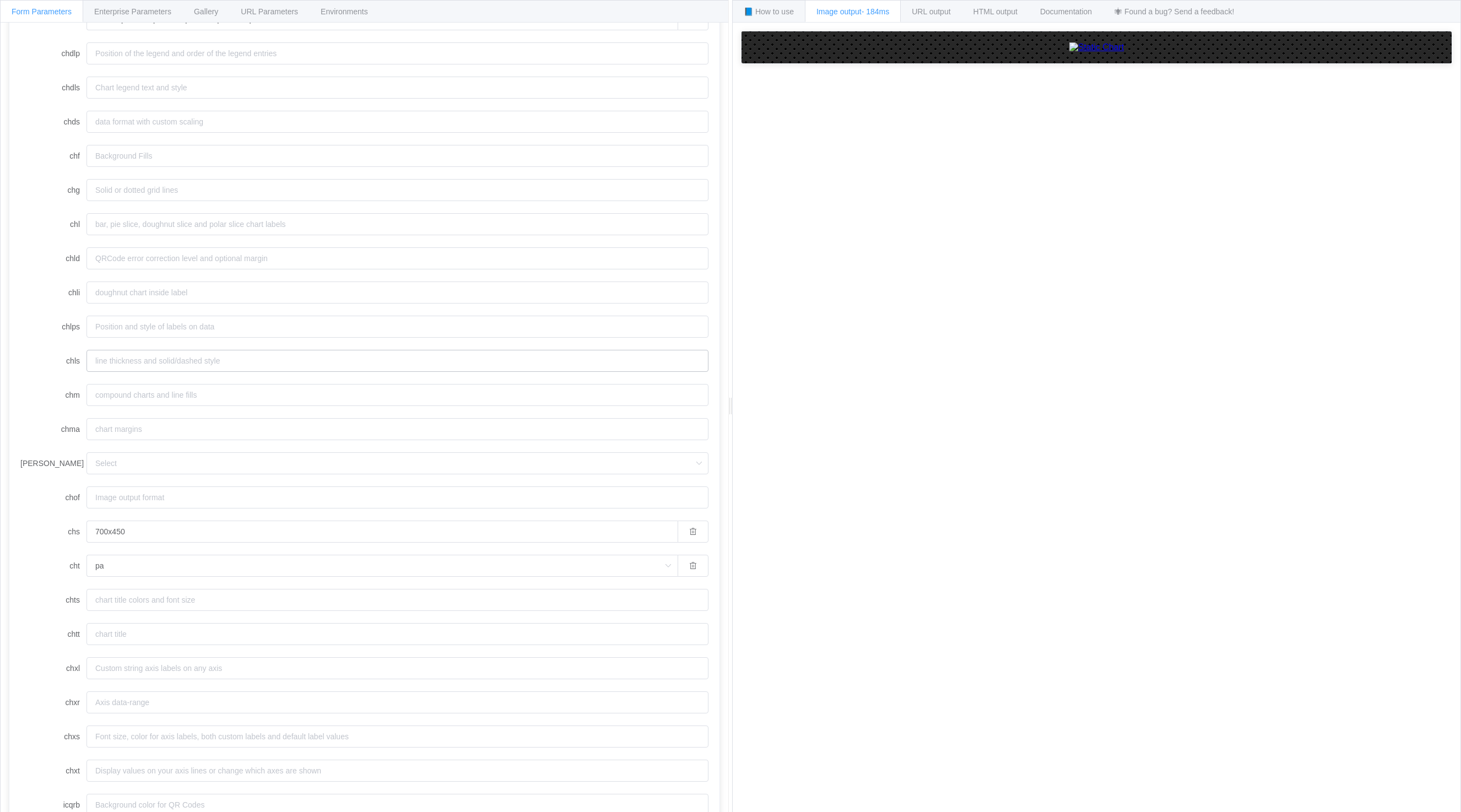
scroll to position [63, 0]
click at [302, 238] on input "Current|Bucket 1|Bucket 2|Bucket 3|Bucket 4|Bucket 5" at bounding box center [382, 242] width 591 height 22
click at [367, 260] on form "chan chbr chco chd t:10,10,10,10,10,50 chdl Current|Bucket 1|Bucket 2|Bucket 3|…" at bounding box center [364, 583] width 688 height 978
drag, startPoint x: 332, startPoint y: 240, endPoint x: -12, endPoint y: 259, distance: 344.5
click at [0, 259] on html "Form Parameters Enterprise Parameters Gallery URL Parameters Environments API E…" at bounding box center [730, 406] width 1461 height 812
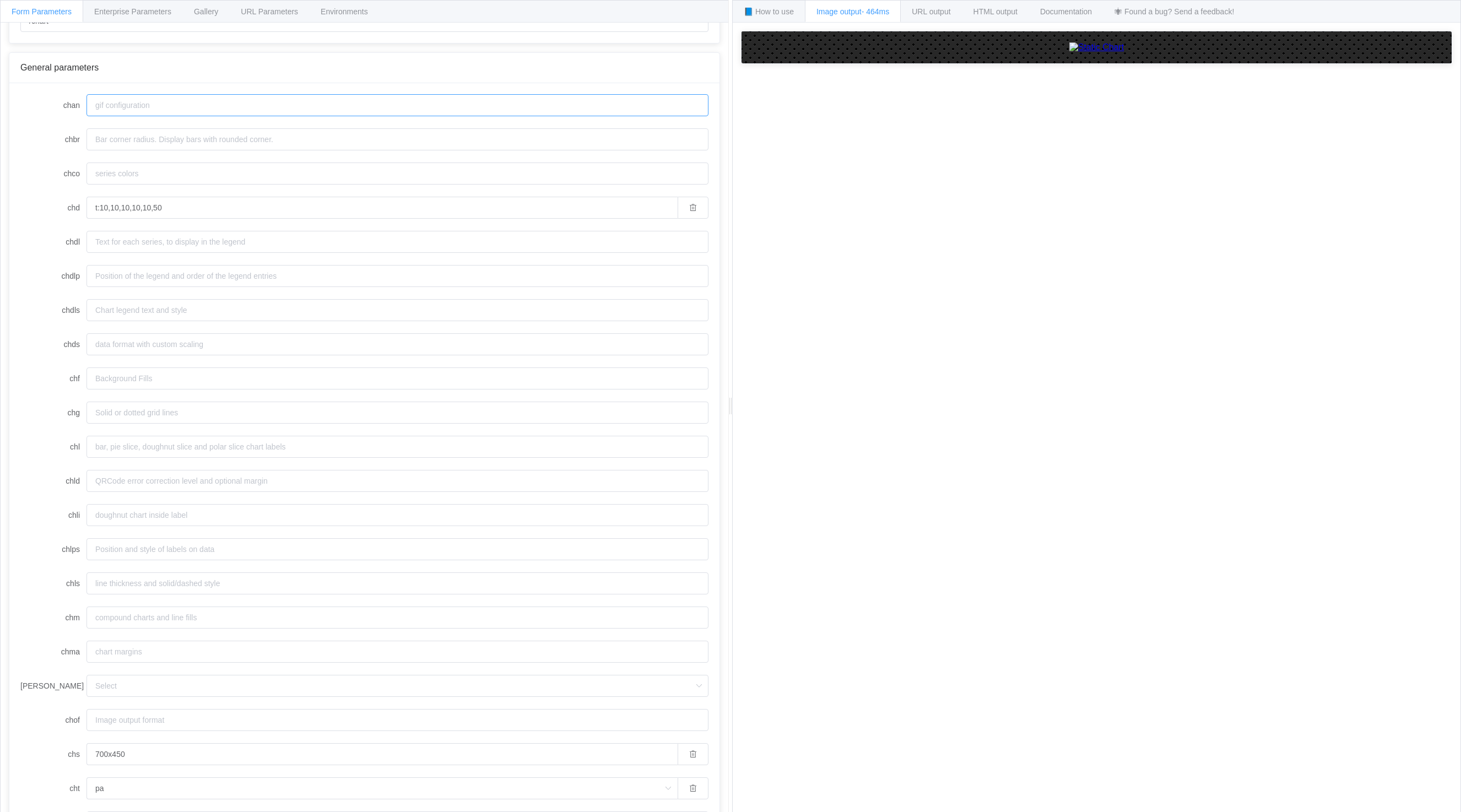
click at [212, 113] on input "chan" at bounding box center [398, 105] width 622 height 22
click at [143, 586] on input "700x450" at bounding box center [382, 589] width 591 height 22
drag, startPoint x: 113, startPoint y: 590, endPoint x: 172, endPoint y: 586, distance: 59.1
click at [172, 586] on input "700x450" at bounding box center [382, 589] width 591 height 22
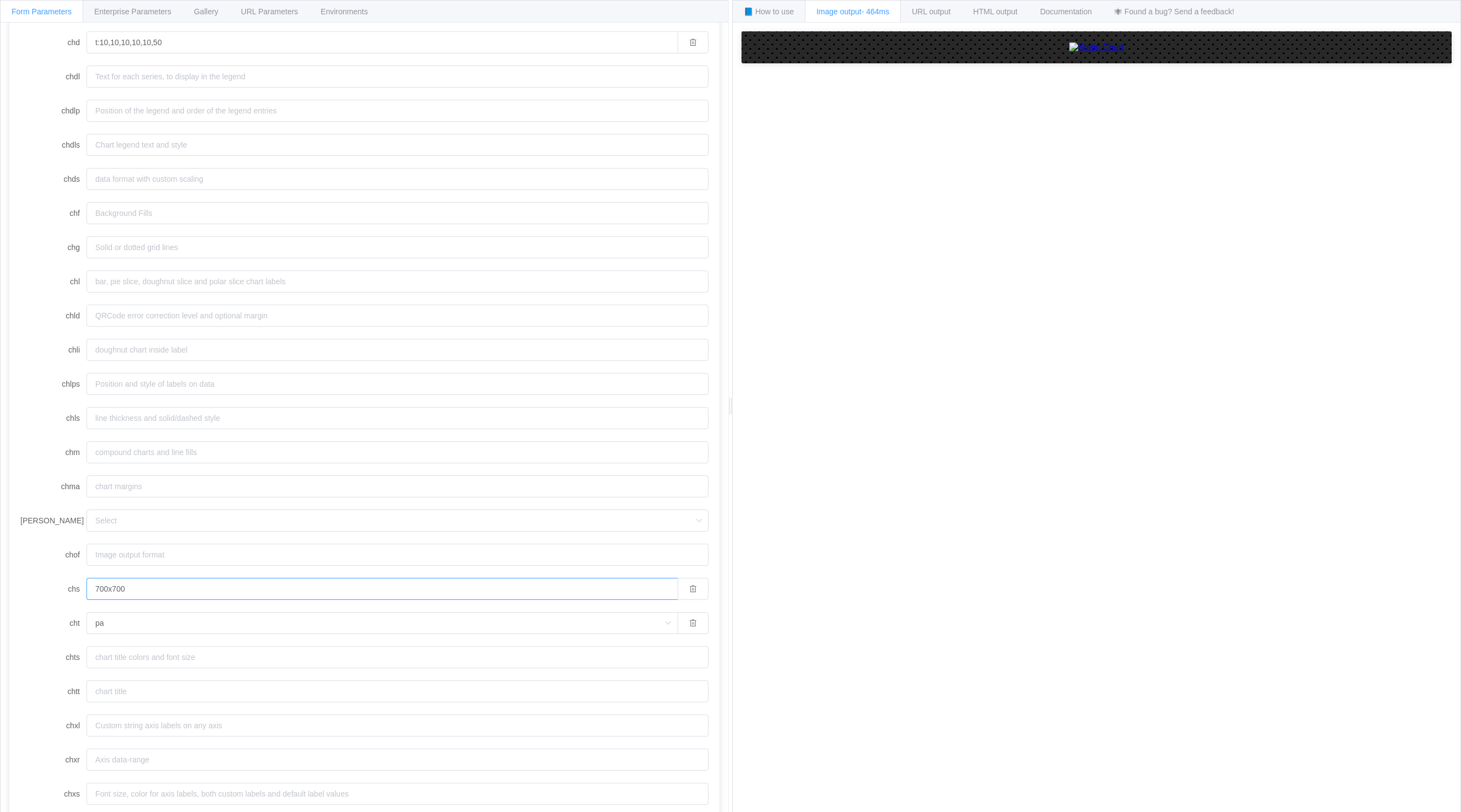
type input "700x700"
click at [128, 627] on input "pa" at bounding box center [382, 623] width 591 height 22
click at [122, 655] on li "ls" at bounding box center [382, 662] width 590 height 19
click at [116, 618] on input "ls" at bounding box center [382, 623] width 591 height 22
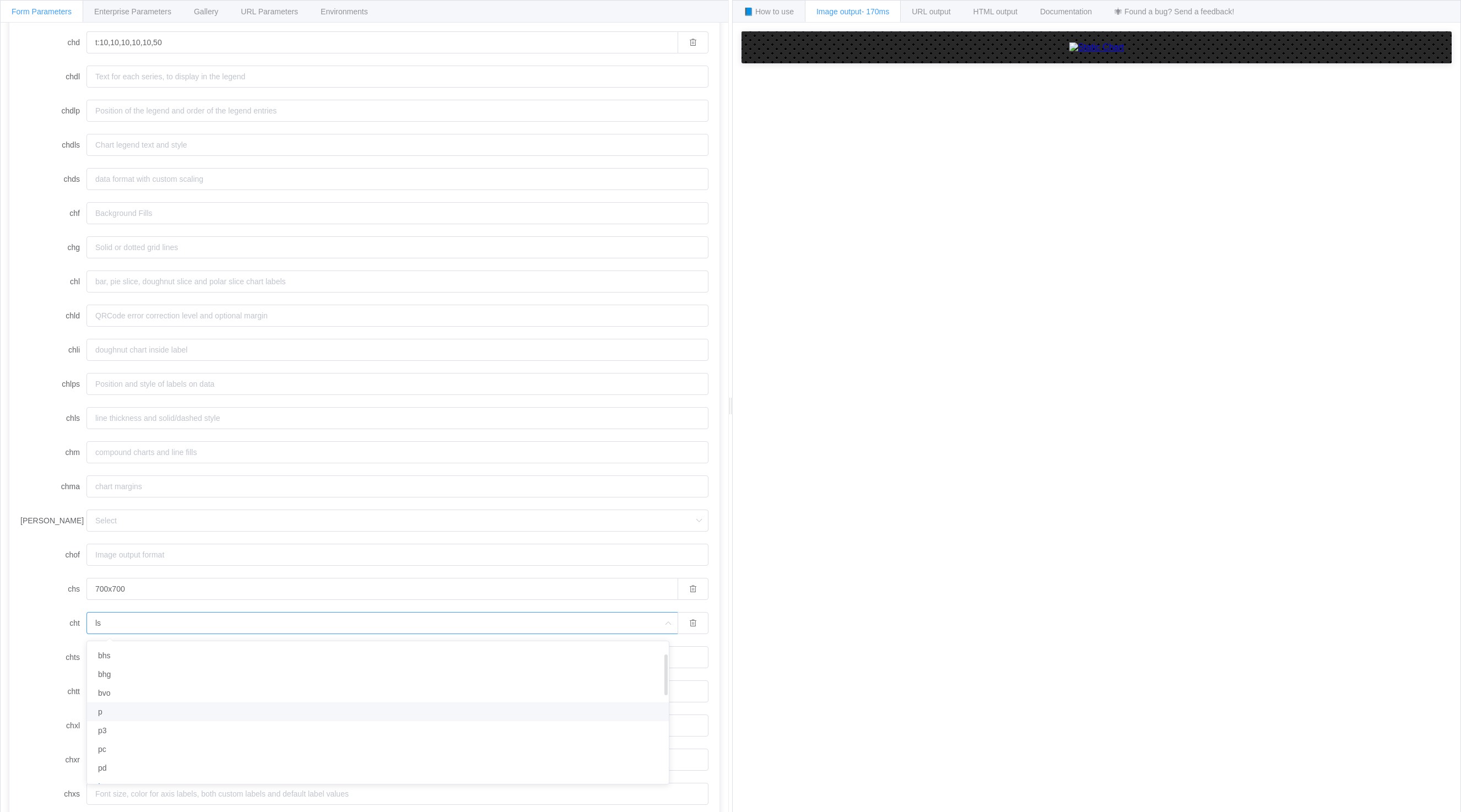
scroll to position [55, 0]
click at [132, 692] on li "p" at bounding box center [382, 692] width 590 height 19
click at [170, 620] on input "p" at bounding box center [382, 623] width 591 height 22
click at [129, 746] on li "pa" at bounding box center [382, 749] width 590 height 19
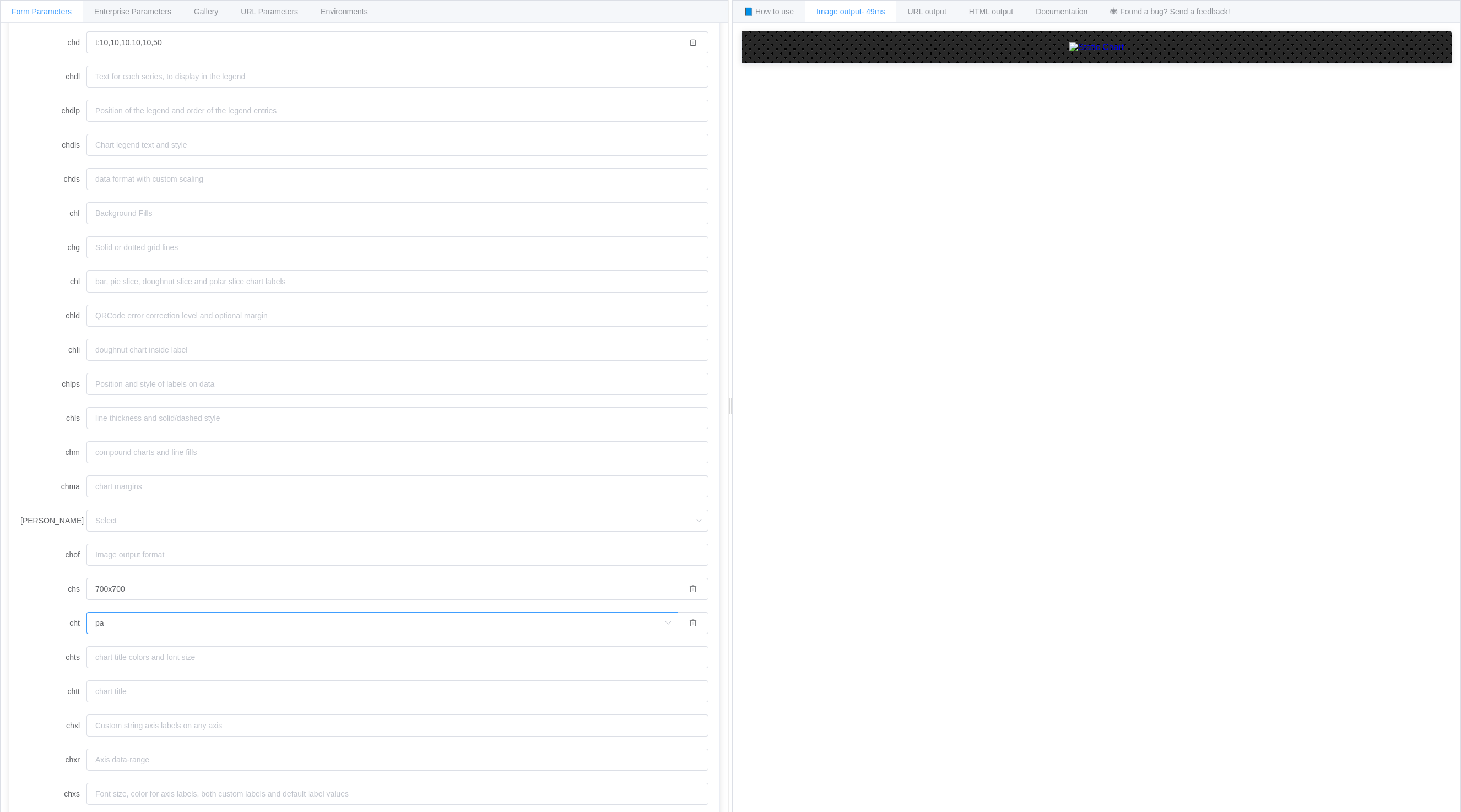
click at [132, 625] on input "pa" at bounding box center [382, 623] width 591 height 22
click at [124, 701] on li "pd" at bounding box center [382, 698] width 590 height 19
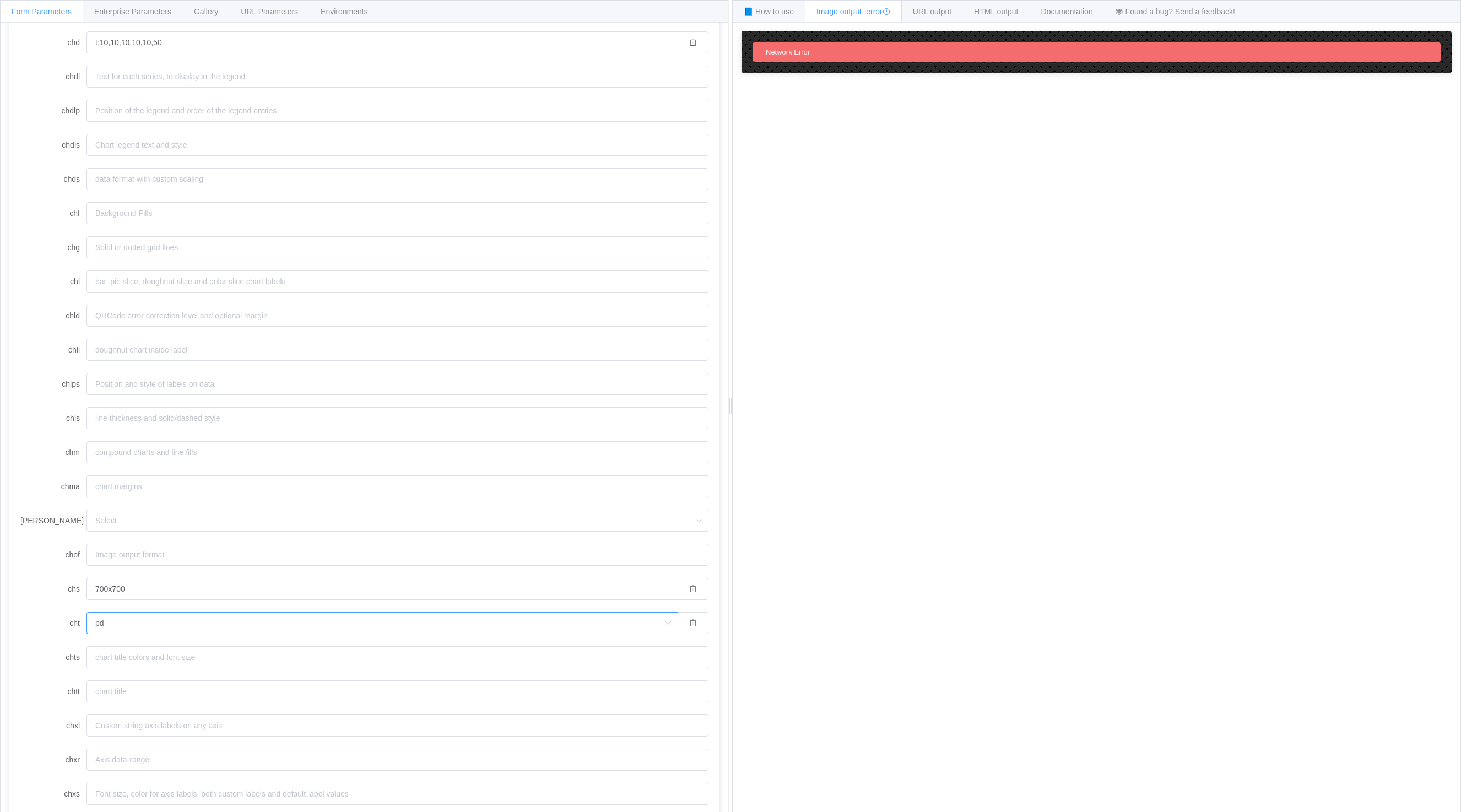
click at [123, 624] on input "pd" at bounding box center [382, 623] width 591 height 22
click at [123, 767] on li "p3" at bounding box center [382, 766] width 590 height 19
click at [162, 625] on input "p3" at bounding box center [382, 623] width 591 height 22
click at [135, 748] on li "p" at bounding box center [382, 747] width 590 height 19
type input "p"
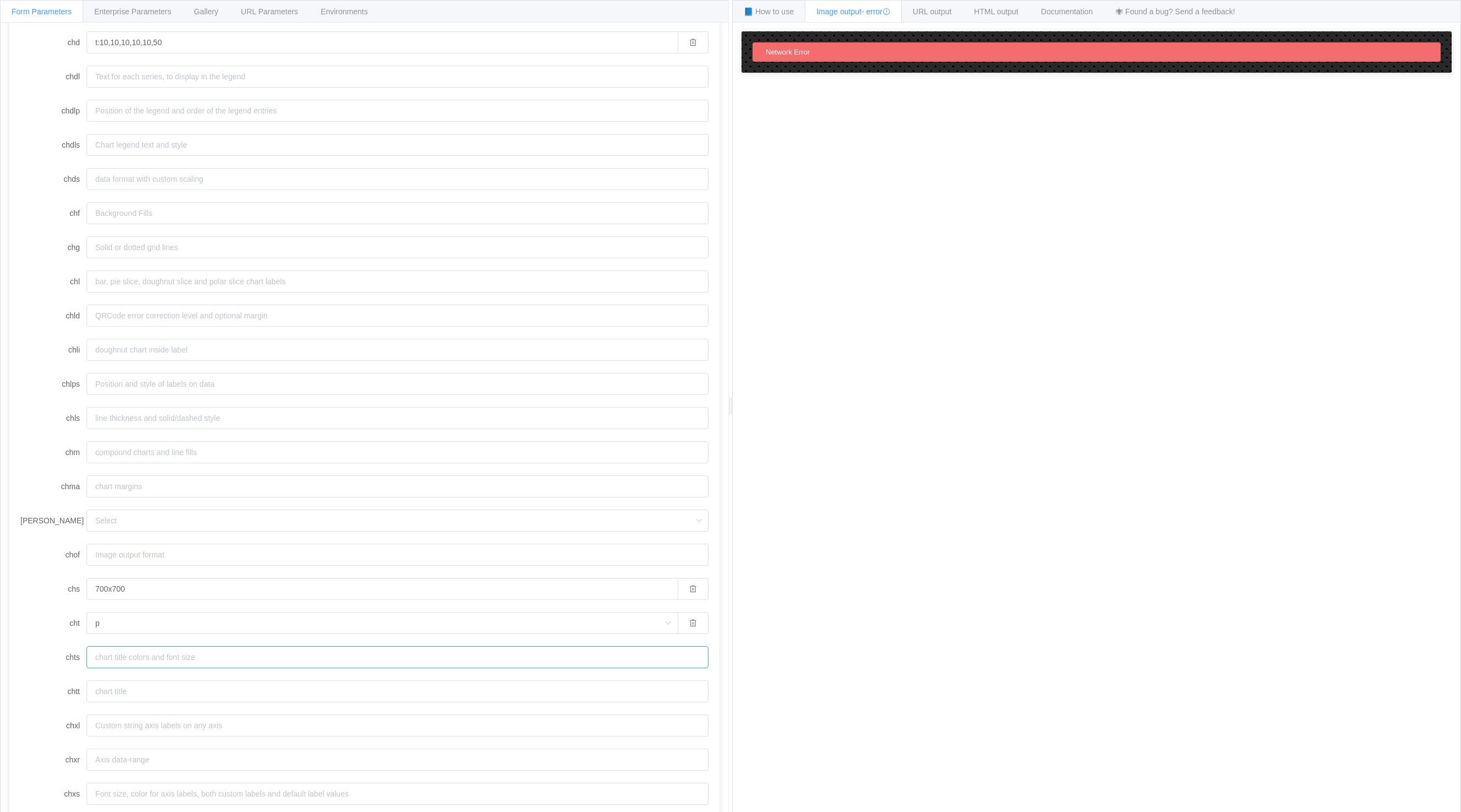
click at [171, 655] on input "chts" at bounding box center [398, 657] width 622 height 22
click at [154, 614] on input "p" at bounding box center [382, 623] width 591 height 22
click at [120, 748] on li "p" at bounding box center [382, 747] width 590 height 19
click at [128, 537] on input "chts" at bounding box center [398, 547] width 622 height 22
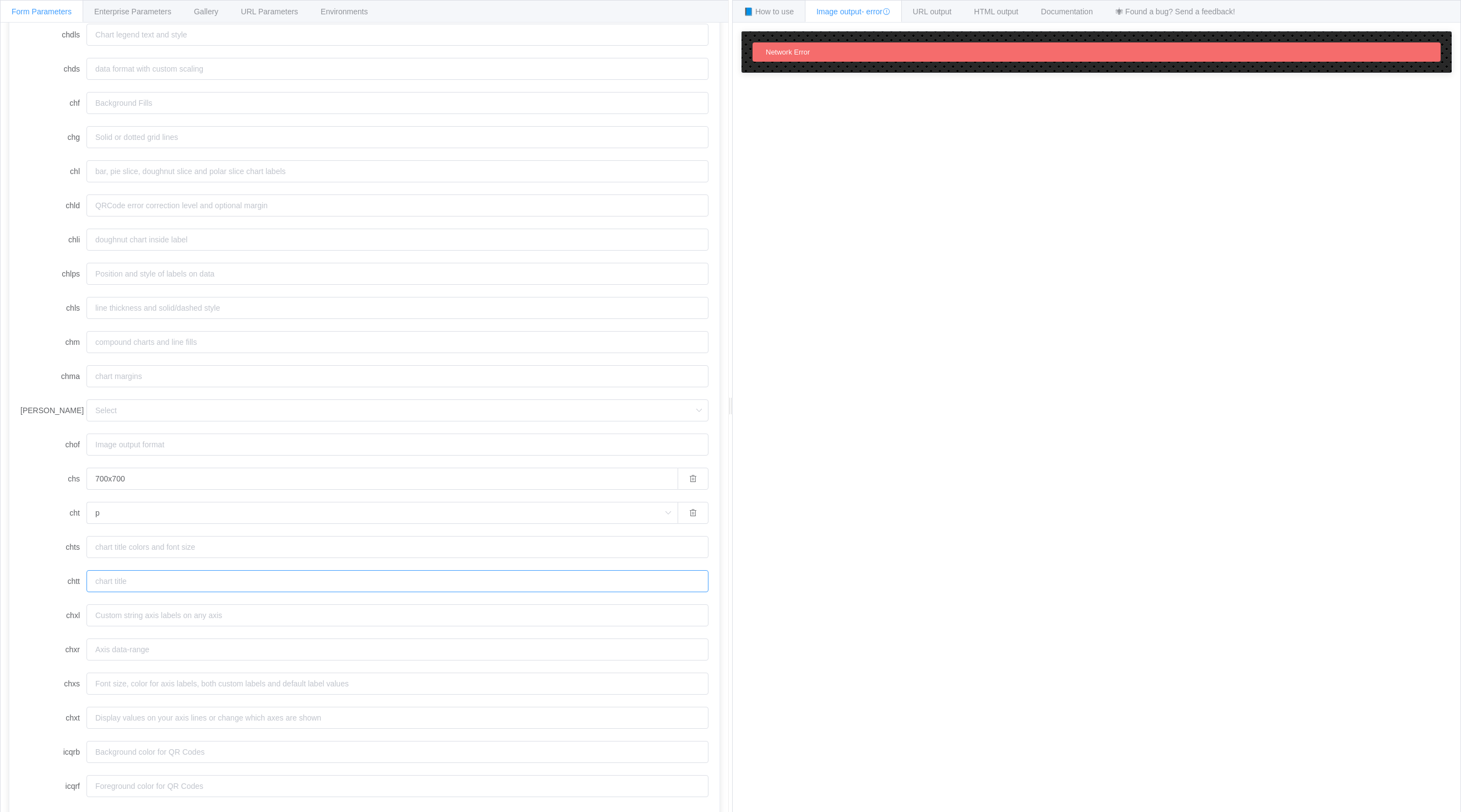
click at [131, 582] on input "chtt" at bounding box center [398, 581] width 622 height 22
drag, startPoint x: 131, startPoint y: 153, endPoint x: 179, endPoint y: 151, distance: 48.0
click at [179, 151] on input "t:10,10,10,10,10,50" at bounding box center [382, 153] width 591 height 22
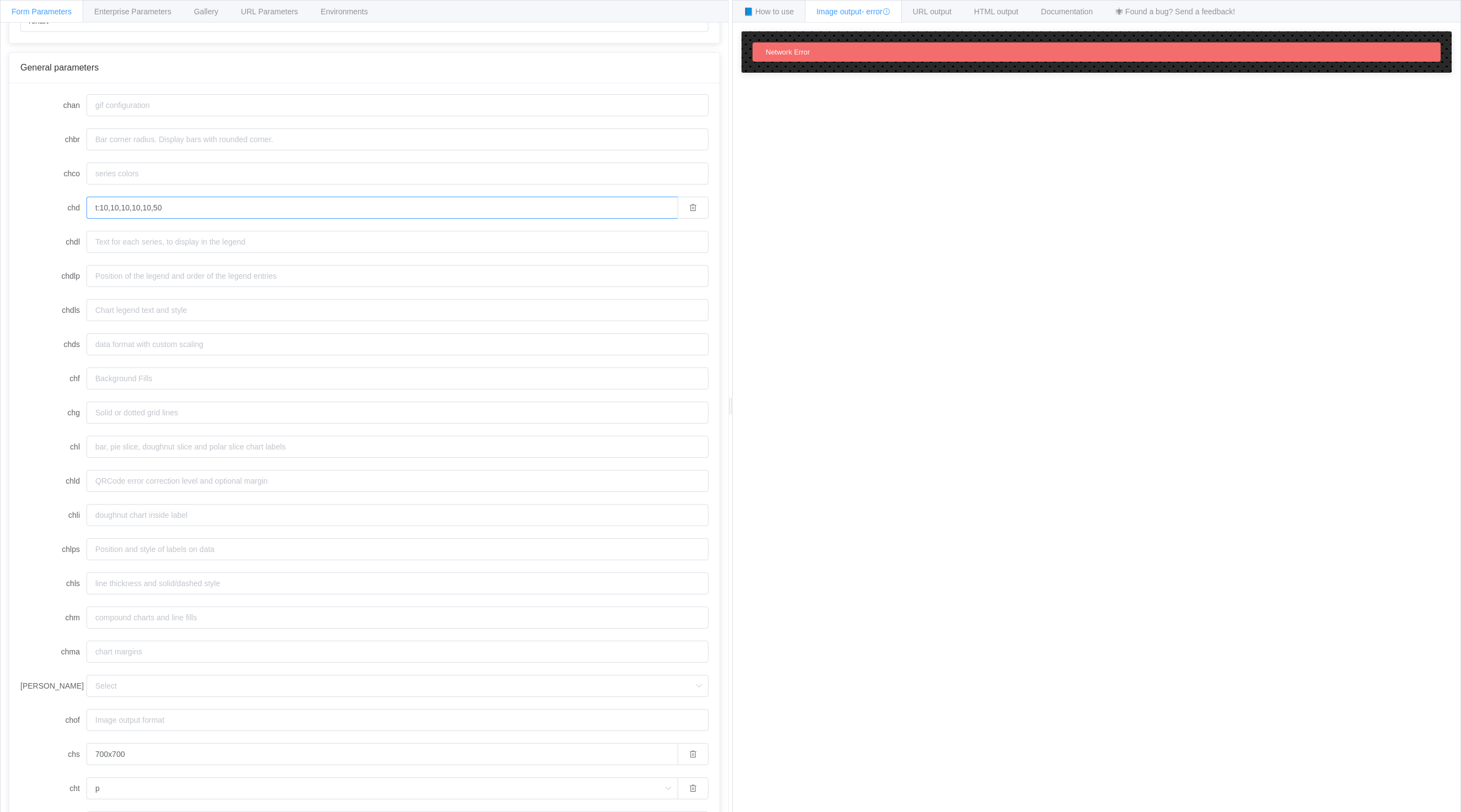
drag, startPoint x: 123, startPoint y: 154, endPoint x: 233, endPoint y: 160, distance: 110.2
click at [233, 160] on form "chan chbr chco chd t:10,10,10,10,10,50 chdl chdlp chdls chds chf chg chl chld c…" at bounding box center [364, 583] width 688 height 978
drag, startPoint x: 109, startPoint y: 205, endPoint x: 121, endPoint y: 202, distance: 12.4
click at [121, 202] on input "t:10,10,20,30" at bounding box center [382, 208] width 591 height 22
click at [152, 209] on input "t:10,20,30" at bounding box center [382, 208] width 591 height 22
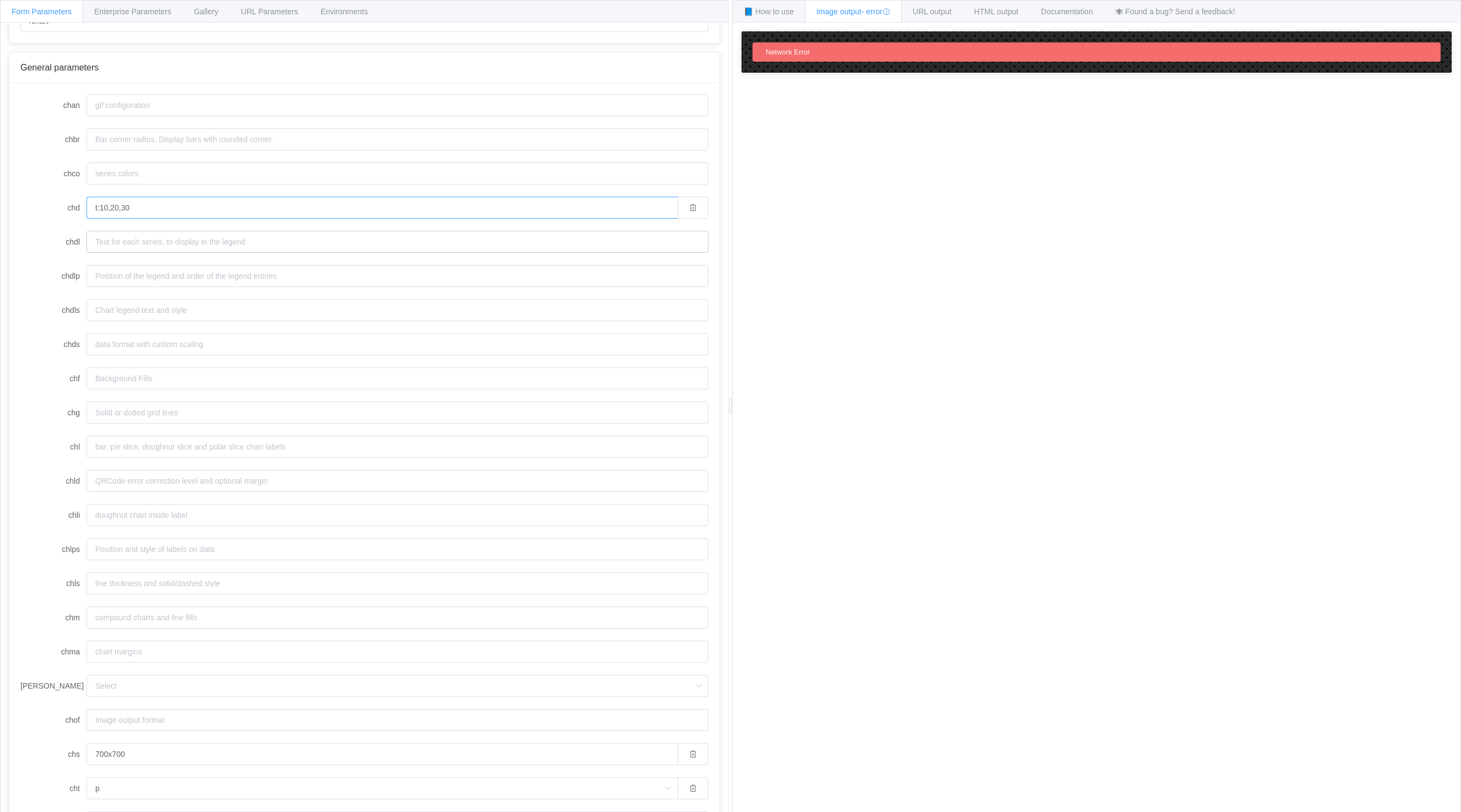
type input "t:10,20,30"
click at [119, 574] on input "p" at bounding box center [382, 568] width 591 height 22
click at [125, 656] on li "pa" at bounding box center [382, 659] width 590 height 19
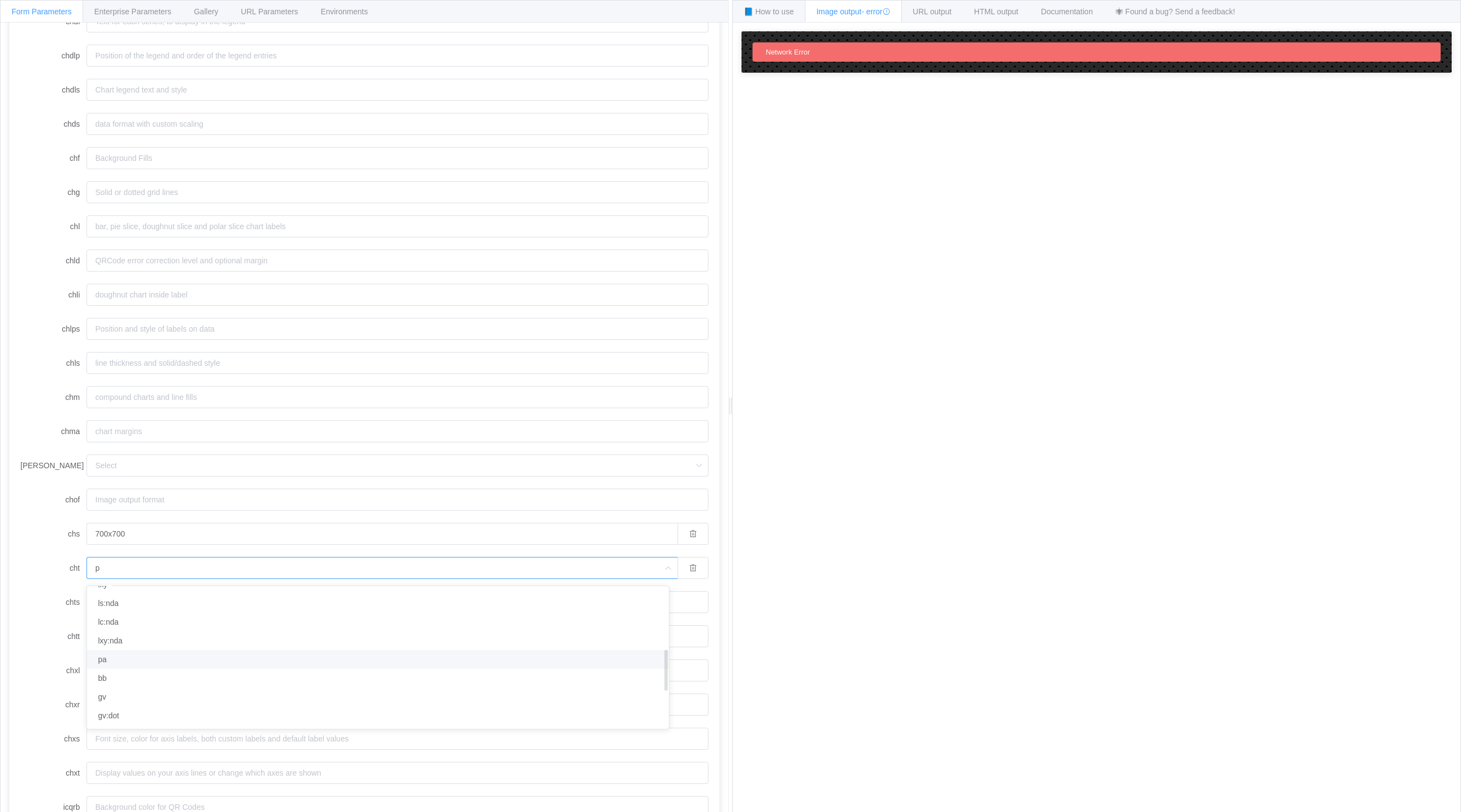
type input "pa"
click at [1223, 273] on div "How to maximize Image Charts in 3 steps Read the step-by-[PERSON_NAME] to the I…" at bounding box center [1096, 426] width 728 height 806
click at [1012, 11] on span "HTML output" at bounding box center [996, 12] width 44 height 9
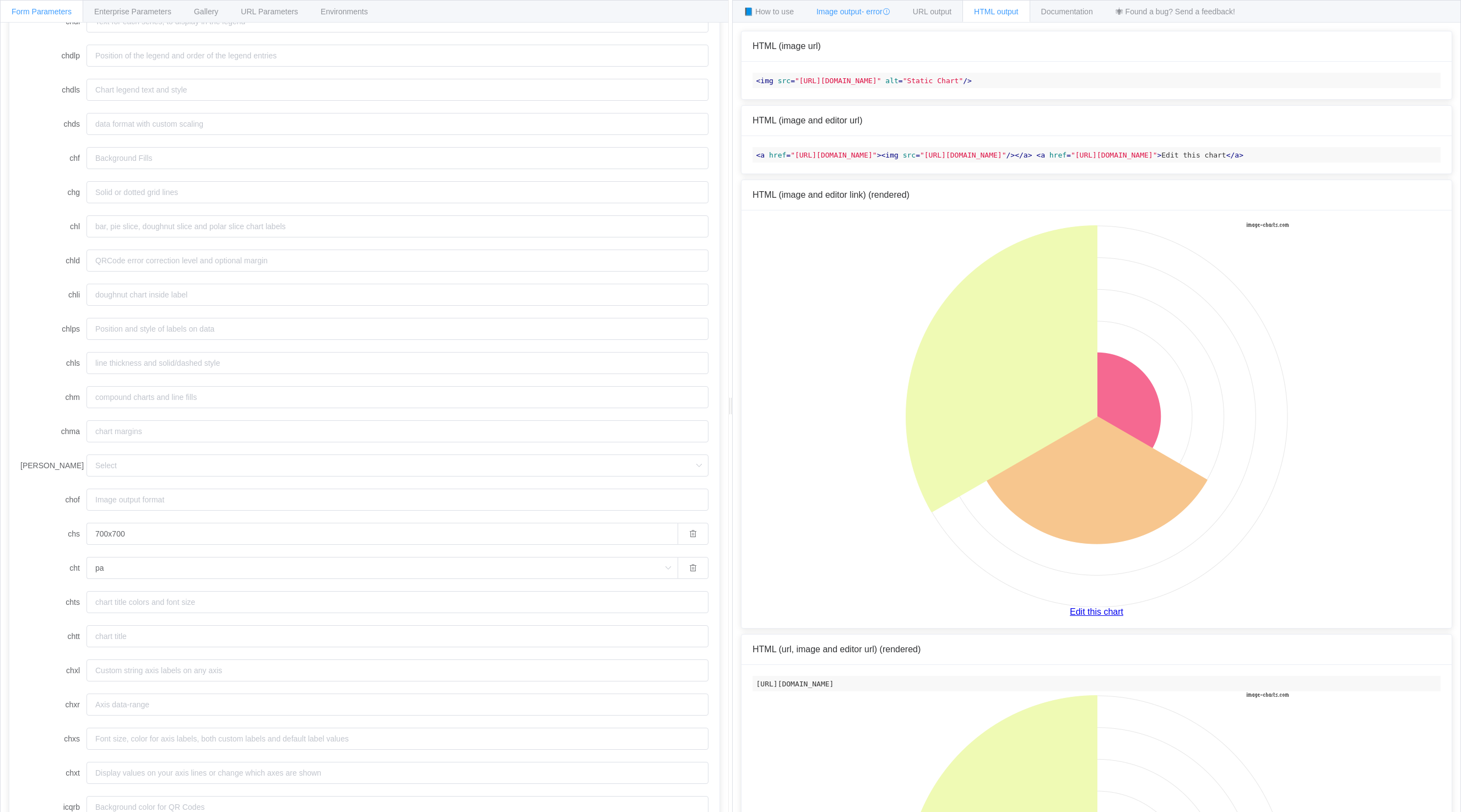
click at [881, 16] on div "Image output - error" at bounding box center [853, 11] width 97 height 22
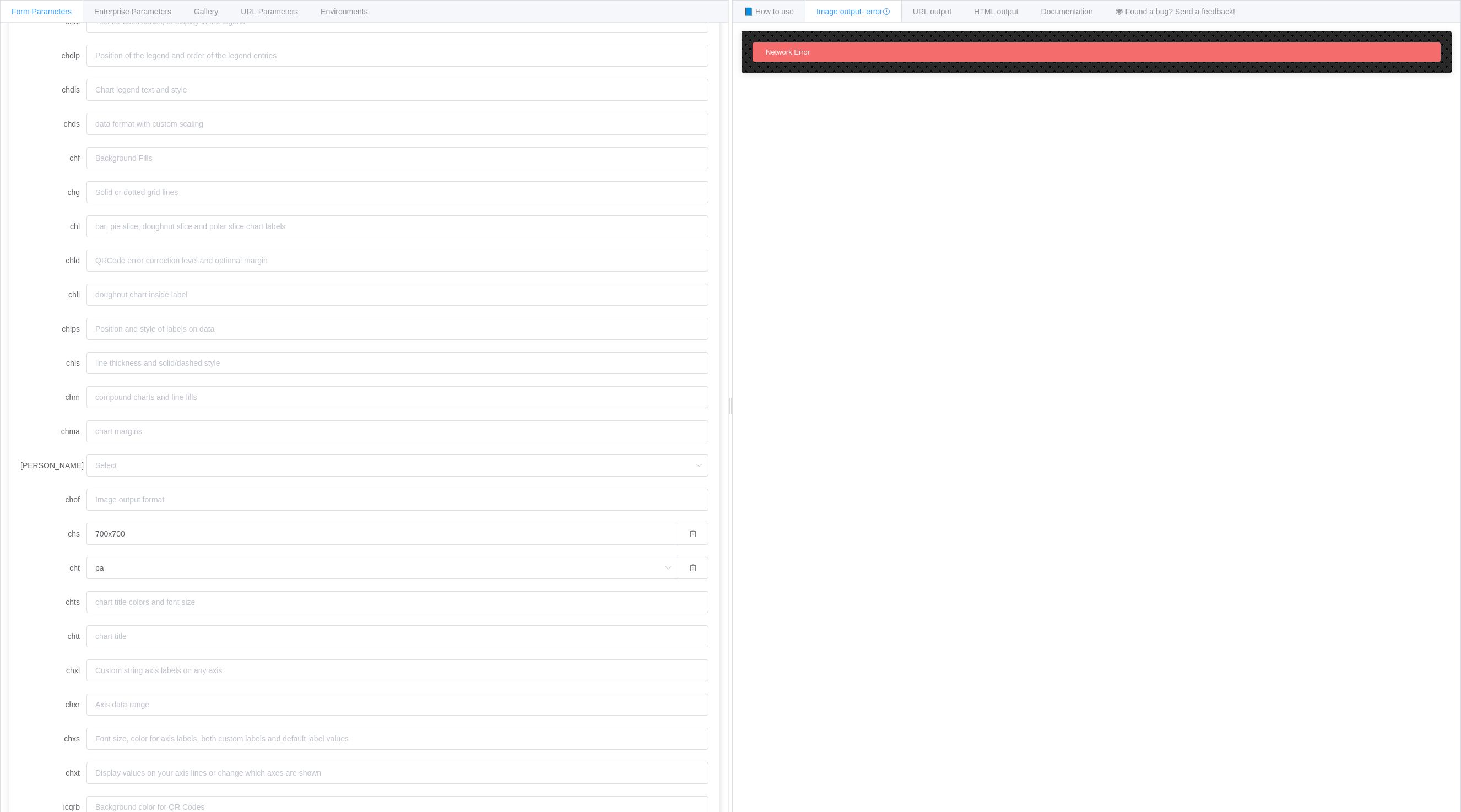
drag, startPoint x: 891, startPoint y: 11, endPoint x: 859, endPoint y: 16, distance: 32.4
click at [890, 11] on icon at bounding box center [886, 12] width 8 height 8
click at [757, 15] on span "📘 How to use" at bounding box center [768, 12] width 50 height 9
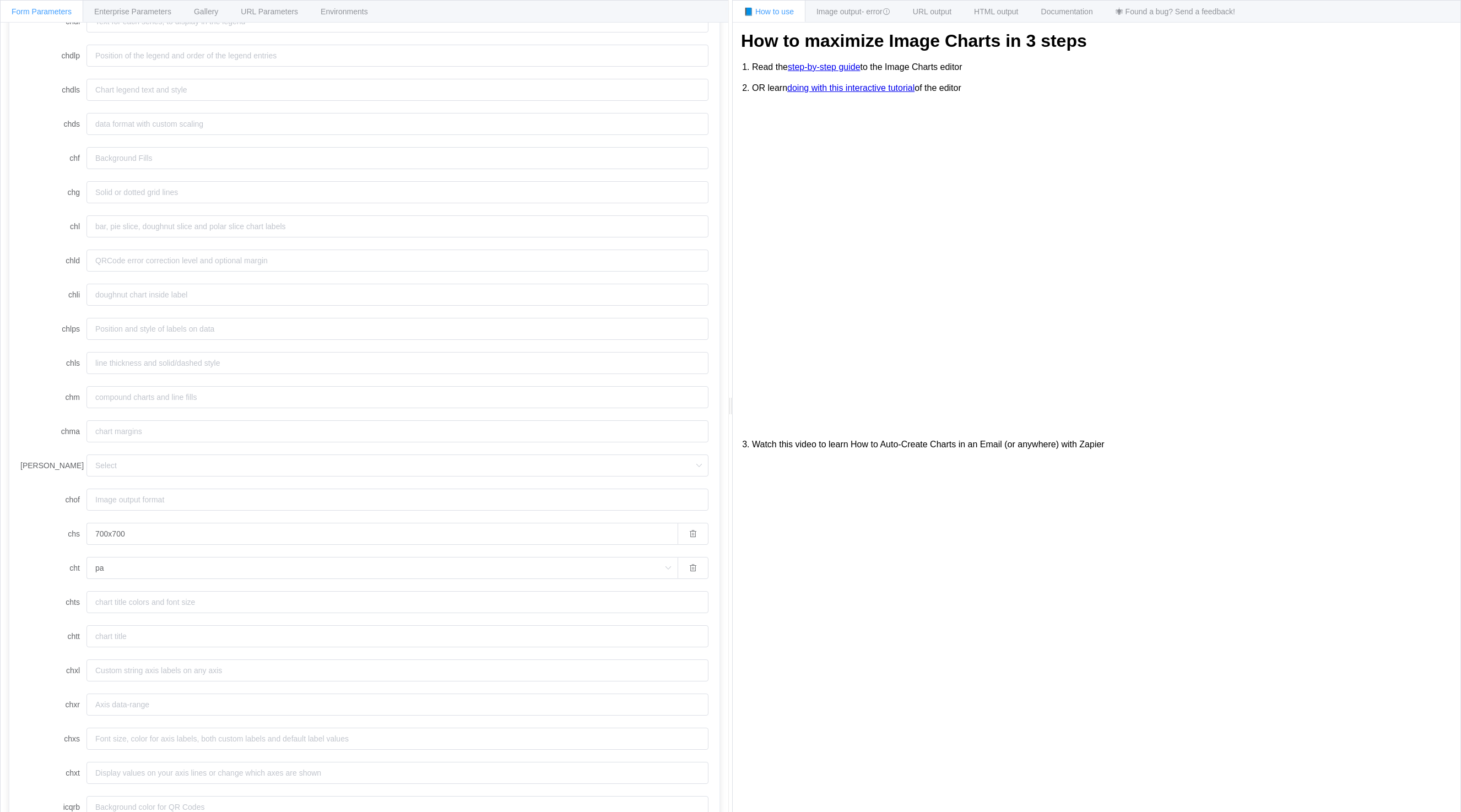
click at [848, 87] on link "doing with this interactive tutorial" at bounding box center [851, 88] width 127 height 10
click at [841, 66] on link "step-by-step guide" at bounding box center [824, 67] width 73 height 10
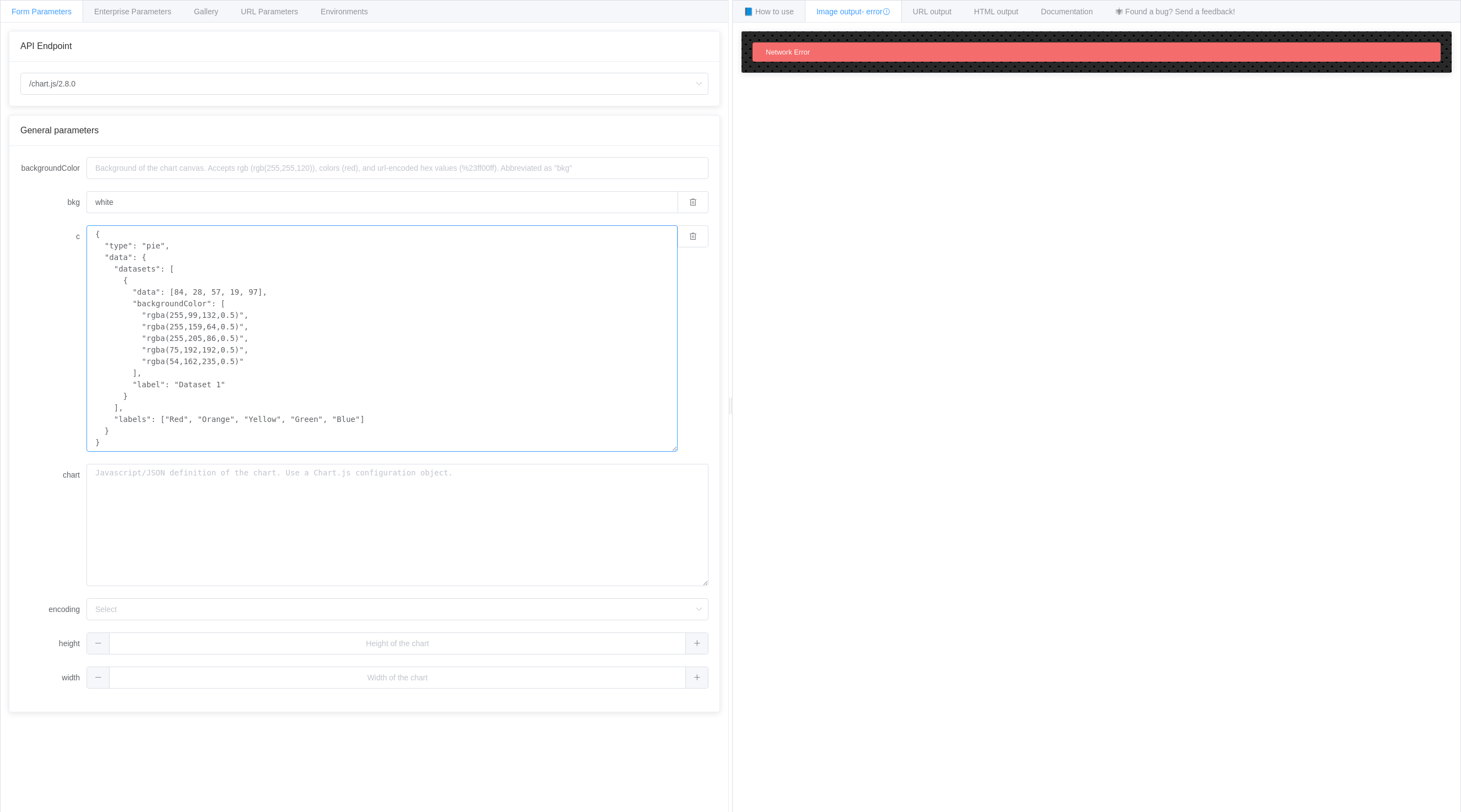
click at [183, 316] on textarea "{ "type": "pie", "data": { "datasets": [ { "data": [84, 28, 57, 19, 97], "backg…" at bounding box center [382, 338] width 591 height 226
click at [182, 202] on input "white" at bounding box center [382, 202] width 591 height 22
click at [43, 209] on label "bkg" at bounding box center [53, 202] width 66 height 22
click at [87, 209] on input "white" at bounding box center [382, 202] width 591 height 22
drag, startPoint x: 170, startPoint y: 295, endPoint x: 177, endPoint y: 295, distance: 7.0
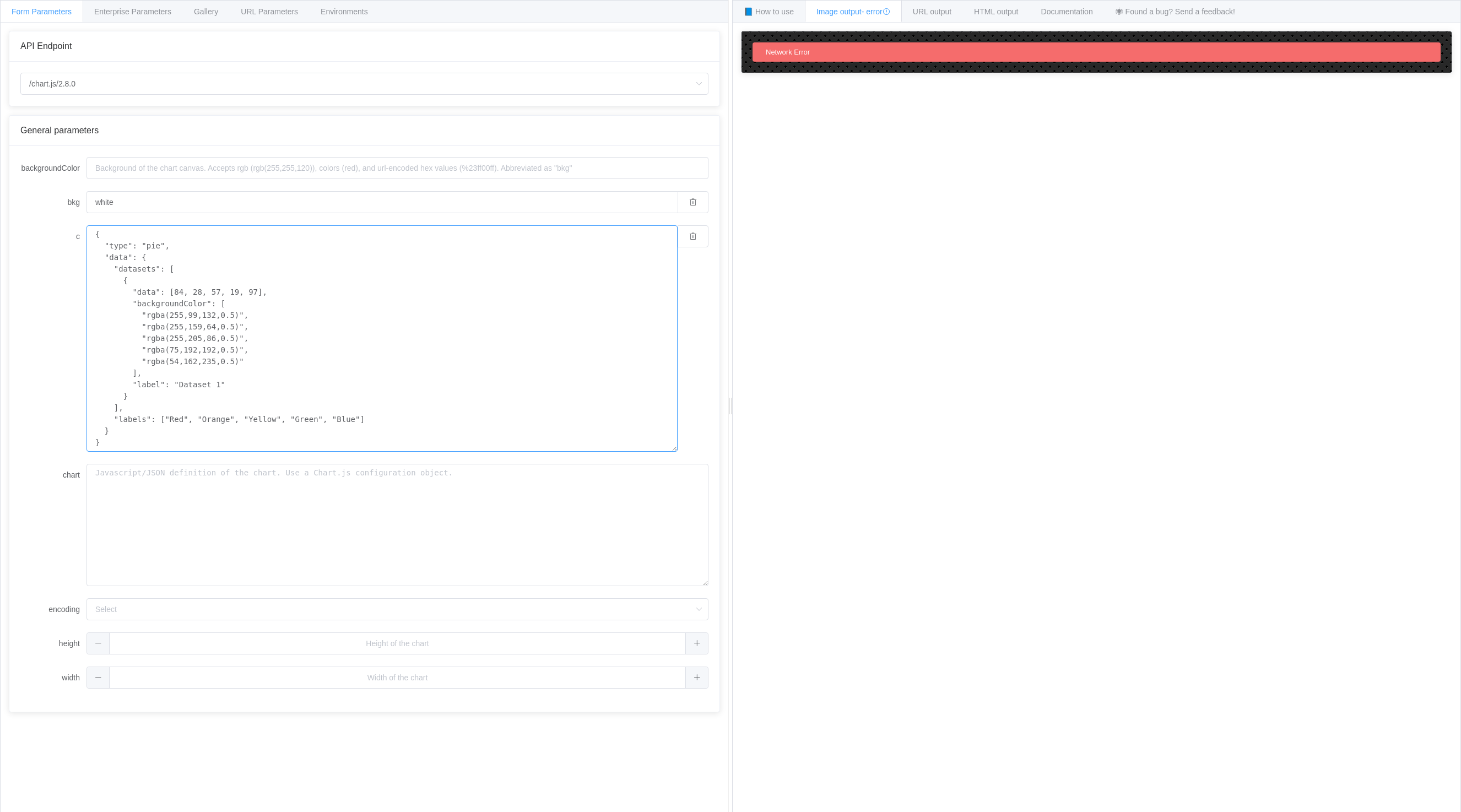
click at [177, 295] on textarea "{ "type": "pie", "data": { "datasets": [ { "data": [84, 28, 57, 19, 97], "backg…" at bounding box center [382, 338] width 591 height 226
drag, startPoint x: 166, startPoint y: 294, endPoint x: 178, endPoint y: 290, distance: 12.6
click at [178, 290] on textarea "{ "type": "pie", "data": { "datasets": [ { "data": [84, 28, 57, 19, 97], "backg…" at bounding box center [382, 338] width 591 height 226
drag, startPoint x: 184, startPoint y: 290, endPoint x: 195, endPoint y: 290, distance: 11.0
click at [195, 290] on textarea "{ "type": "pie", "data": { "datasets": [ { "data": [25, 28, 57, 19, 97], "backg…" at bounding box center [382, 338] width 591 height 226
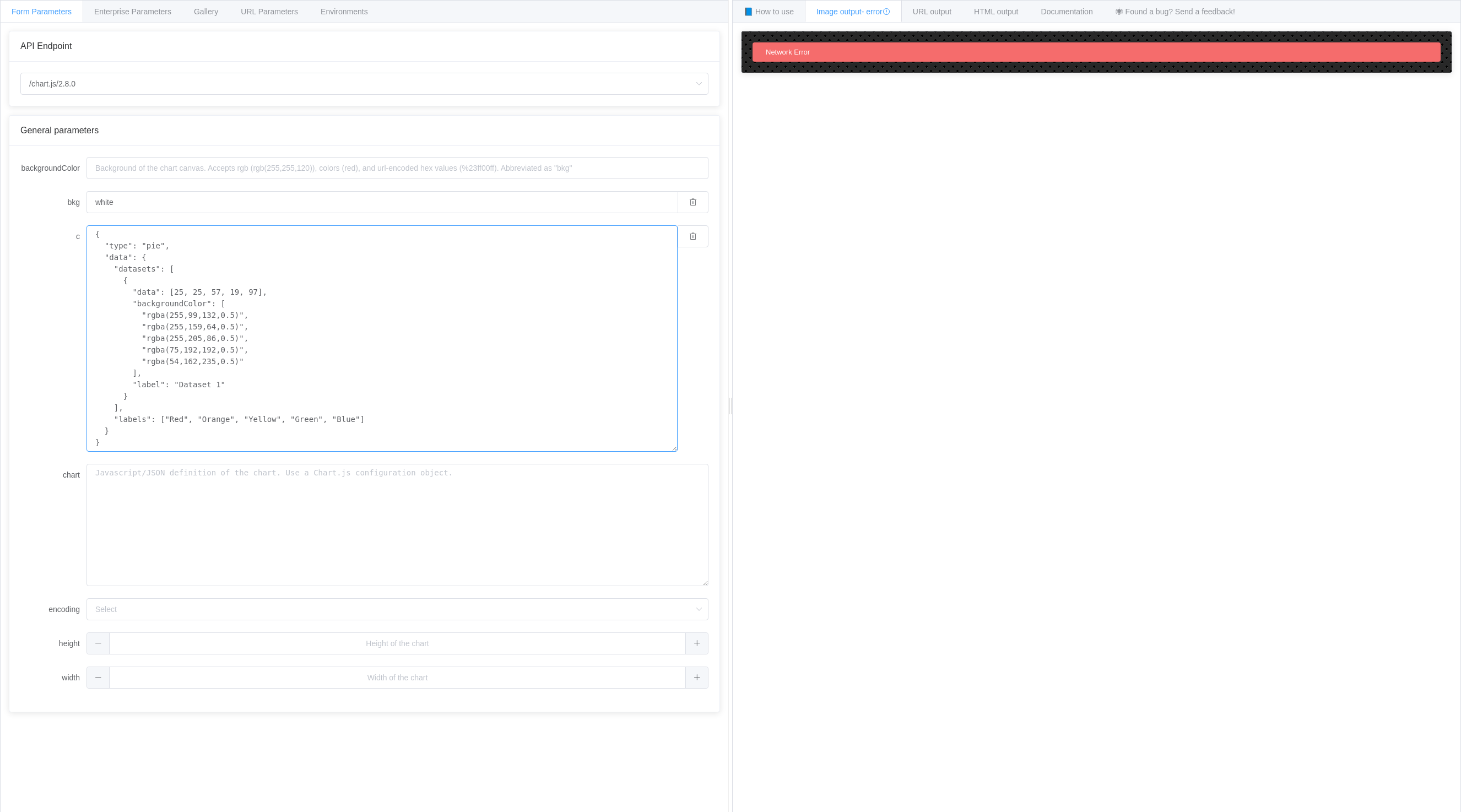
drag, startPoint x: 201, startPoint y: 292, endPoint x: 210, endPoint y: 292, distance: 9.0
click at [210, 292] on textarea "{ "type": "pie", "data": { "datasets": [ { "data": [25, 25, 57, 19, 97], "backg…" at bounding box center [382, 338] width 591 height 226
click at [210, 292] on textarea "{ "type": "pie", "data": { "datasets": [ { "data": [25, 25, 5, 19, 97], "backgr…" at bounding box center [382, 338] width 591 height 226
drag, startPoint x: 202, startPoint y: 293, endPoint x: 209, endPoint y: 290, distance: 7.6
click at [209, 290] on textarea "{ "type": "pie", "data": { "datasets": [ { "data": [25, 25, 50, 19, 97], "backg…" at bounding box center [382, 338] width 591 height 226
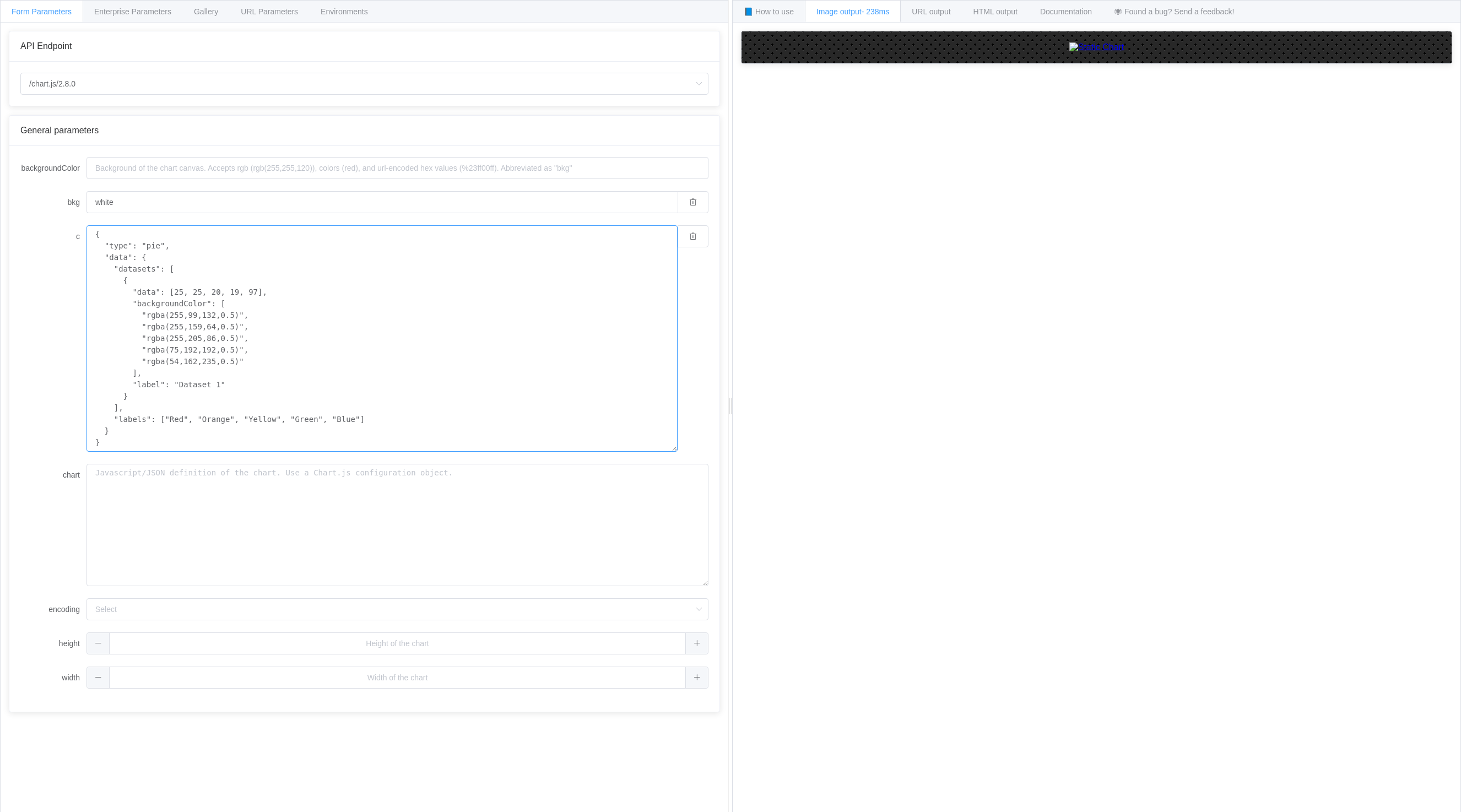
drag, startPoint x: 219, startPoint y: 290, endPoint x: 229, endPoint y: 290, distance: 10.0
click at [229, 290] on textarea "{ "type": "pie", "data": { "datasets": [ { "data": [25, 25, 20, 19, 97], "backg…" at bounding box center [382, 338] width 591 height 226
click at [227, 291] on textarea "{ "type": "pie", "data": { "datasets": [ { "data": [25, 25, 20, 19, 97], "backg…" at bounding box center [382, 338] width 591 height 226
drag, startPoint x: 235, startPoint y: 291, endPoint x: 243, endPoint y: 291, distance: 8.0
click at [243, 291] on textarea "{ "type": "pie", "data": { "datasets": [ { "data": [25, 25, 20, 20, 97], "backg…" at bounding box center [382, 338] width 591 height 226
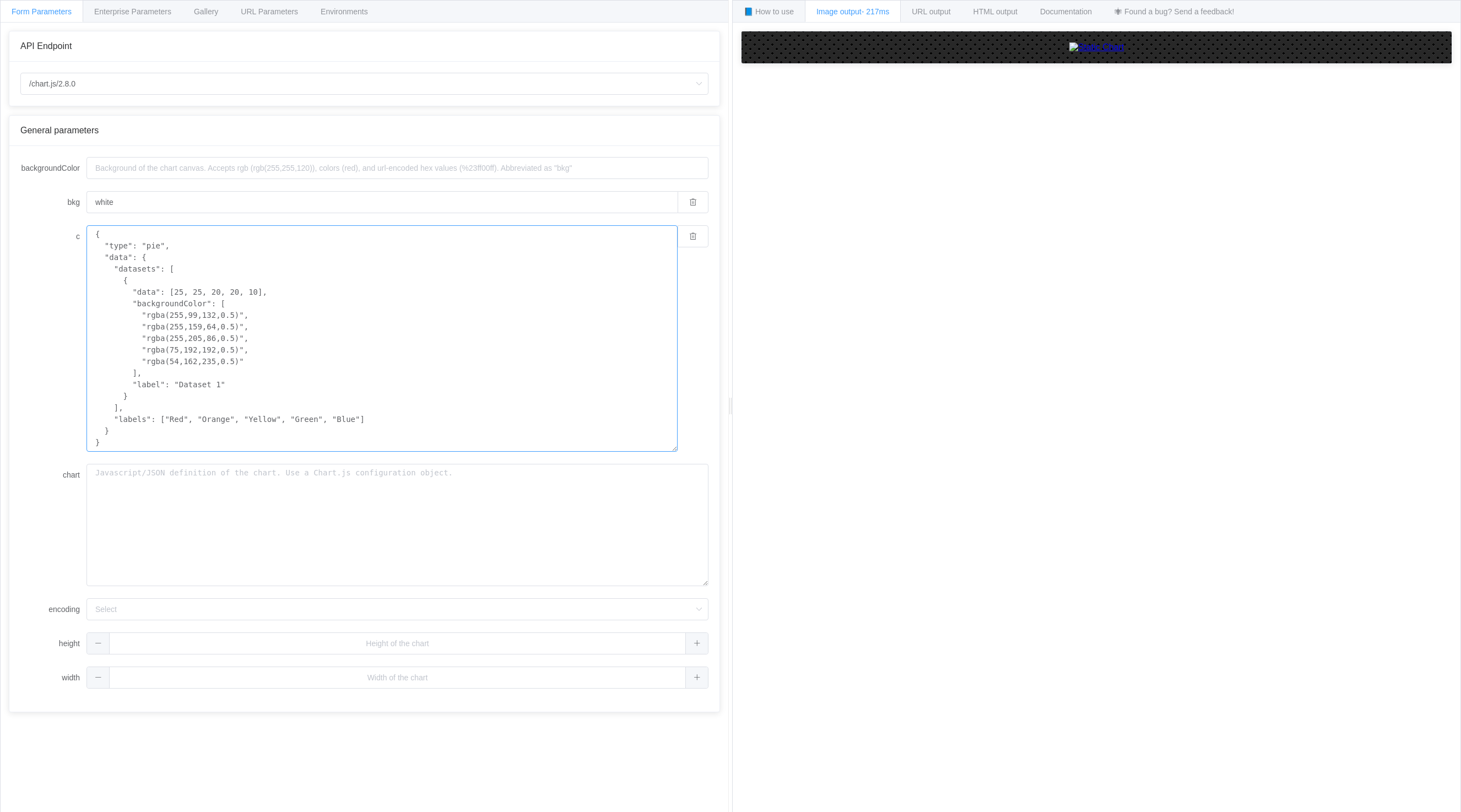
click at [164, 319] on textarea "{ "type": "pie", "data": { "datasets": [ { "data": [25, 25, 20, 20, 10], "backg…" at bounding box center [382, 338] width 591 height 226
drag, startPoint x: 128, startPoint y: 303, endPoint x: 160, endPoint y: 372, distance: 76.1
click at [160, 372] on textarea "{ "type": "pie", "data": { "datasets": [ { "data": [25, 25, 20, 20, 10], "backg…" at bounding box center [382, 338] width 591 height 226
click at [163, 343] on textarea "{ "type": "pie", "data": { "datasets": [ { "data": [25, 25, 20, 20, 10], "label…" at bounding box center [382, 298] width 591 height 145
click at [163, 342] on textarea "{ "type": "pie", "data": { "datasets": [ { "data": [25, 25, 20, 20, 10], "label…" at bounding box center [382, 298] width 591 height 145
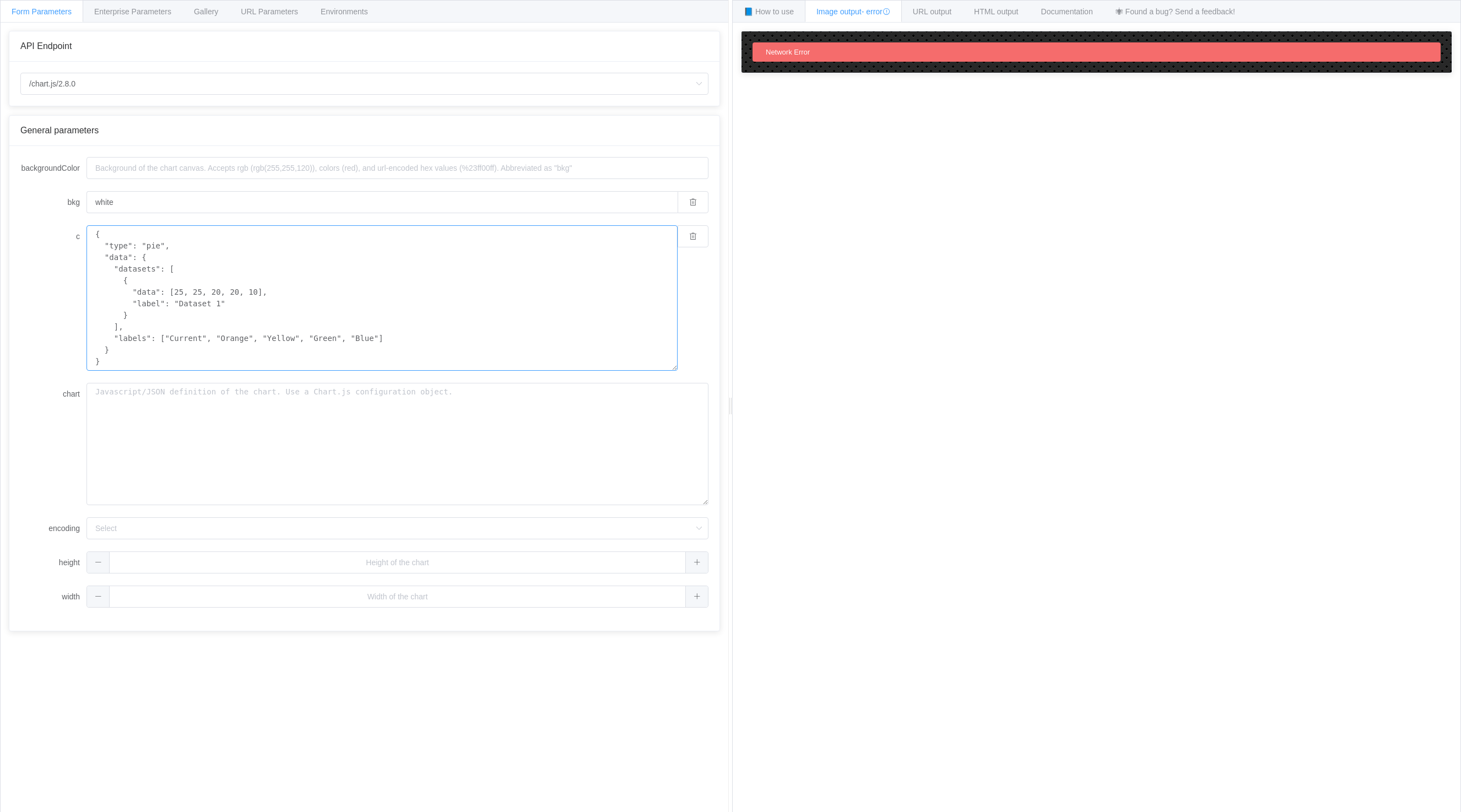
drag, startPoint x: 112, startPoint y: 367, endPoint x: 10, endPoint y: 169, distance: 222.7
click at [10, 169] on div "backgroundColor bkg white c { "type": "pie", "data": { "datasets": [ { "data": …" at bounding box center [365, 388] width 710 height 485
click at [527, 312] on textarea "{ "type": "pie", "data": { "datasets": [ { "data": [25, 25, 20, 20, 10], "label…" at bounding box center [382, 298] width 591 height 145
paste textarea "10, 10, 10], "label": "Aging Bucket" } ], "labels": ["Current", "Bucket 1", "Bu…"
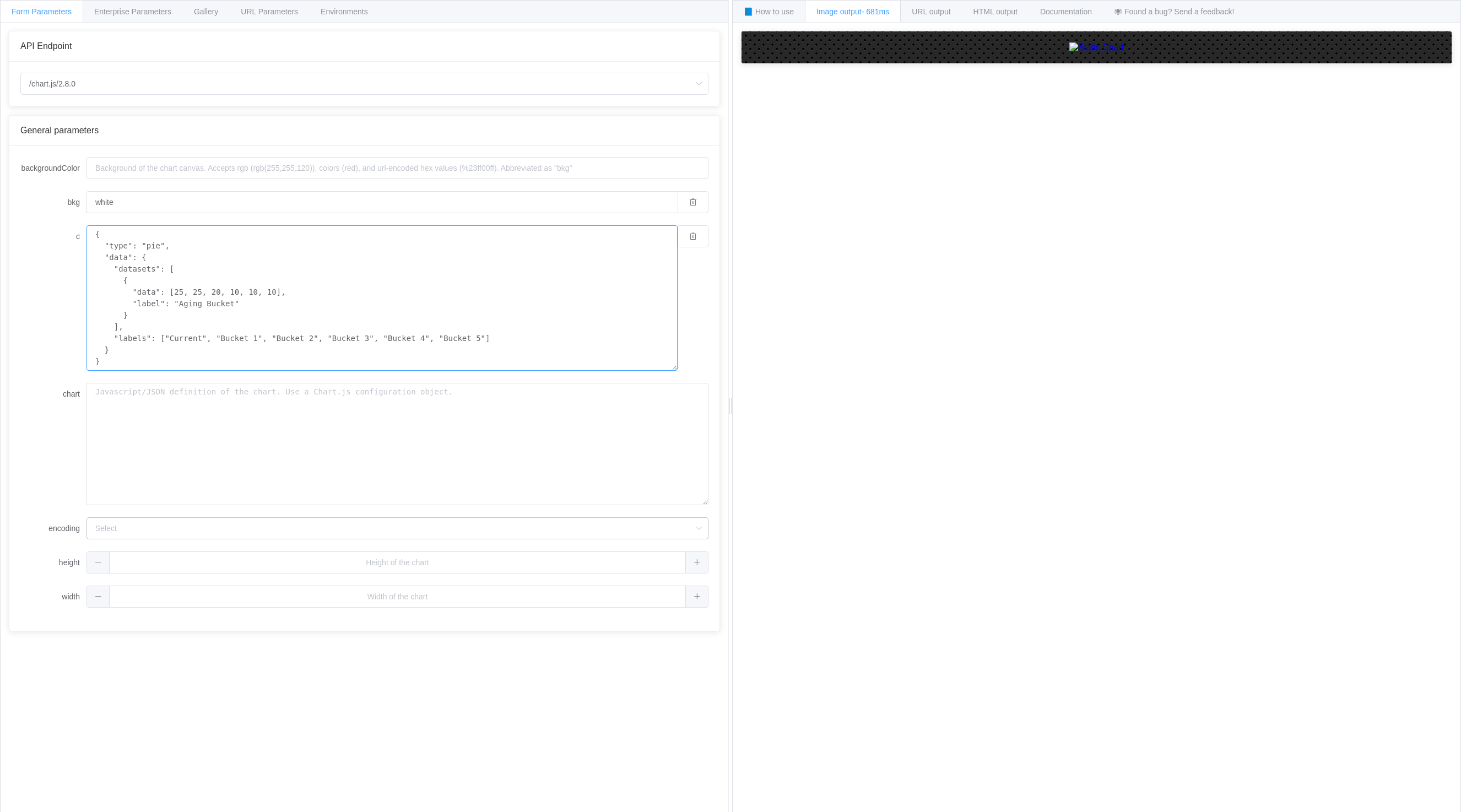
type textarea "{ "type": "pie", "data": { "datasets": [ { "data": [25, 25, 20, 10, 10, 10], "l…"
click at [115, 528] on input "encoding" at bounding box center [398, 528] width 622 height 22
click at [116, 564] on li "url" at bounding box center [401, 559] width 629 height 19
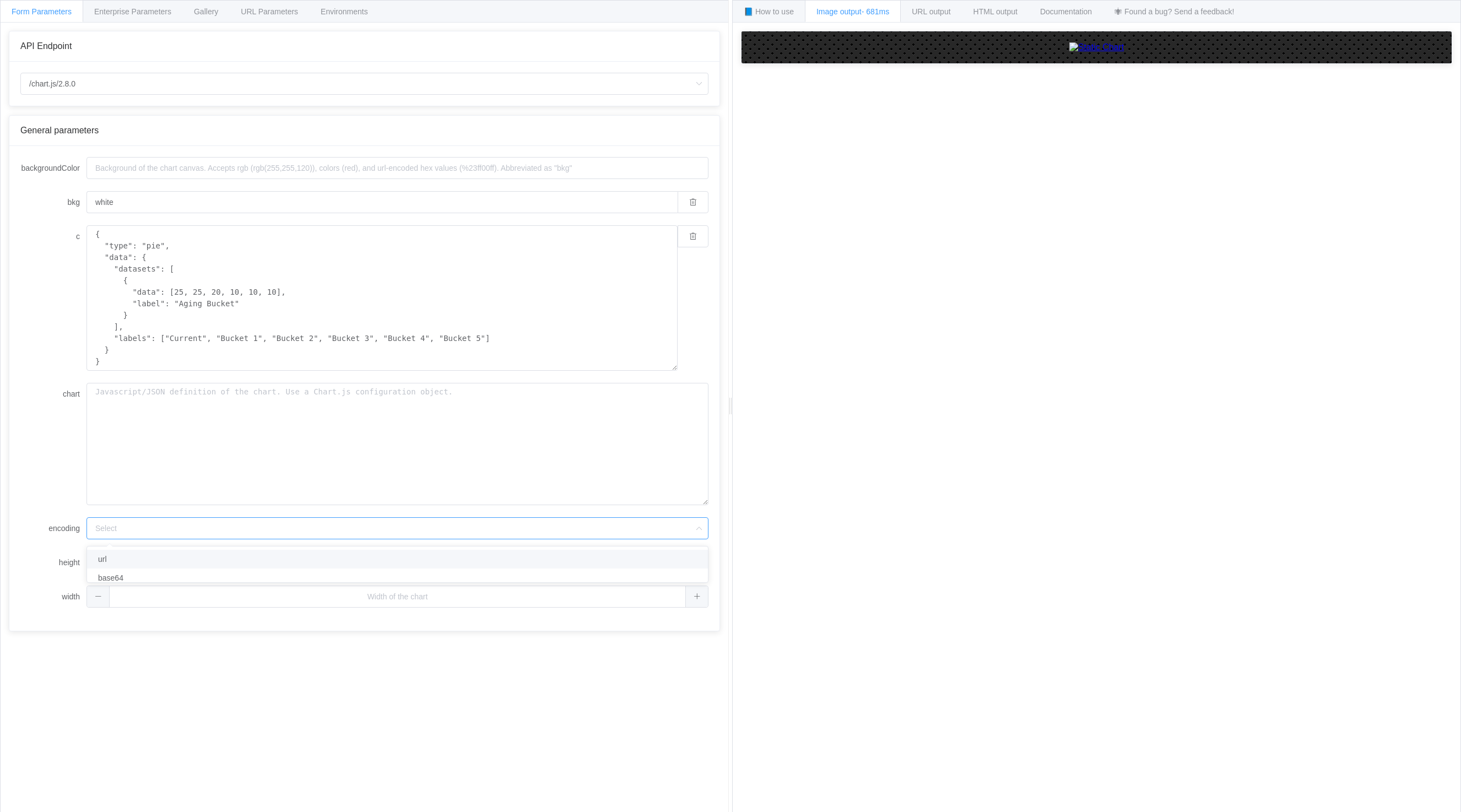
type input "url"
drag, startPoint x: 294, startPoint y: 393, endPoint x: 336, endPoint y: 354, distance: 57.3
click at [324, 396] on textarea "chart" at bounding box center [398, 444] width 622 height 122
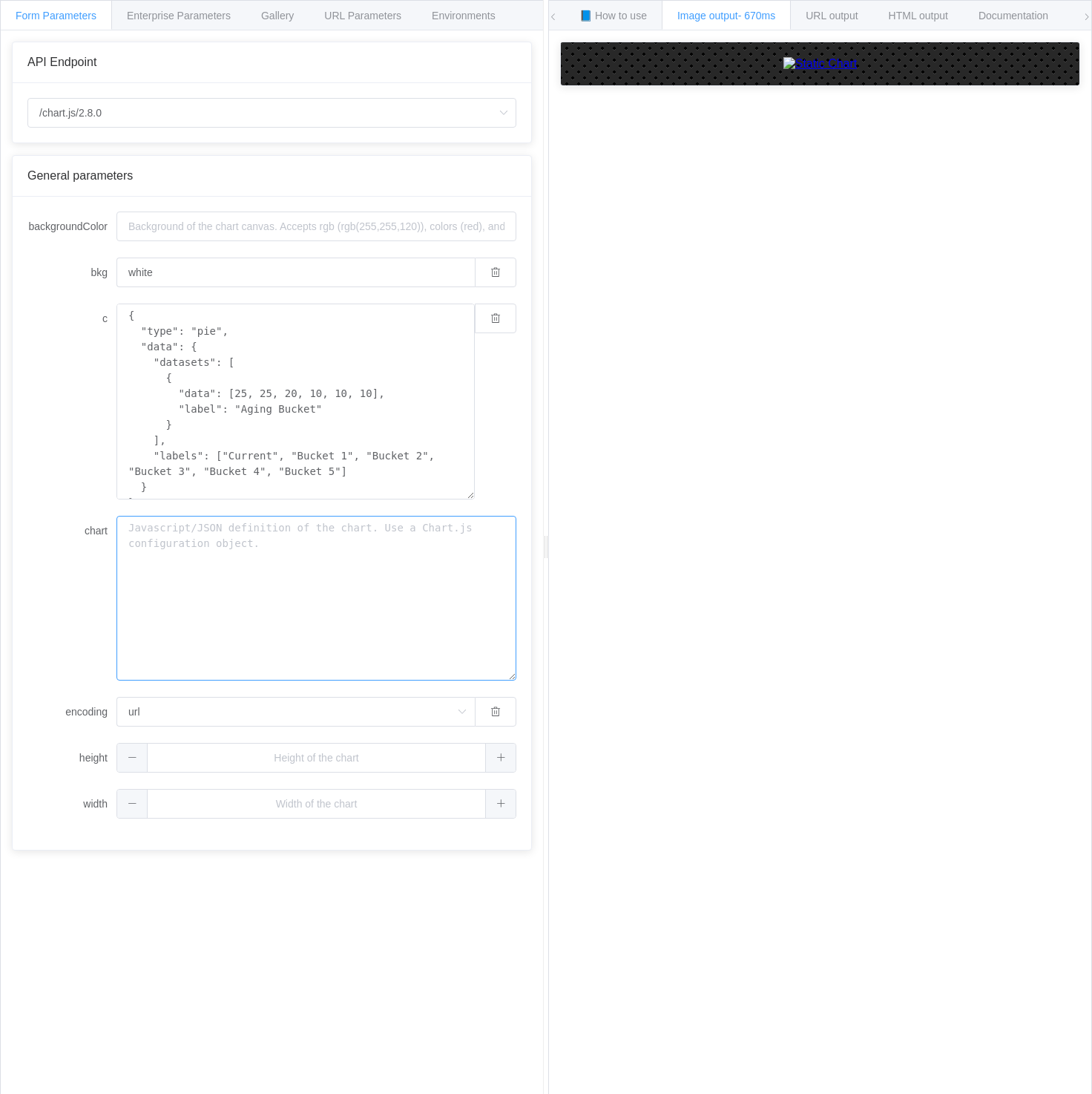
click at [446, 558] on textarea "chart" at bounding box center [317, 598] width 400 height 165
drag, startPoint x: 270, startPoint y: 458, endPoint x: 194, endPoint y: 170, distance: 297.9
click at [194, 170] on div "General parameters backgroundColor bkg white c { "type": "pie", "data": { "data…" at bounding box center [272, 503] width 520 height 695
click at [506, 313] on button "button" at bounding box center [496, 318] width 41 height 30
